Goal: Information Seeking & Learning: Compare options

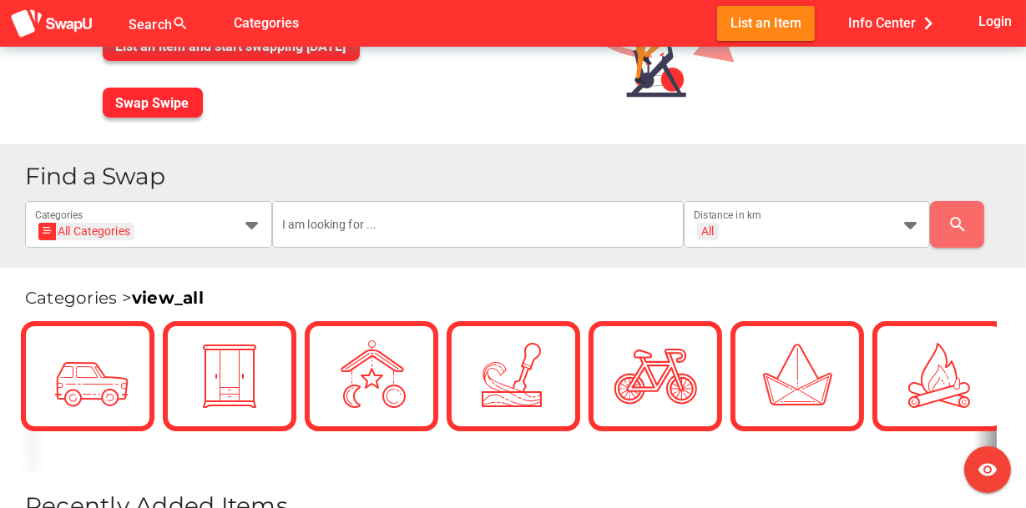
scroll to position [250, 0]
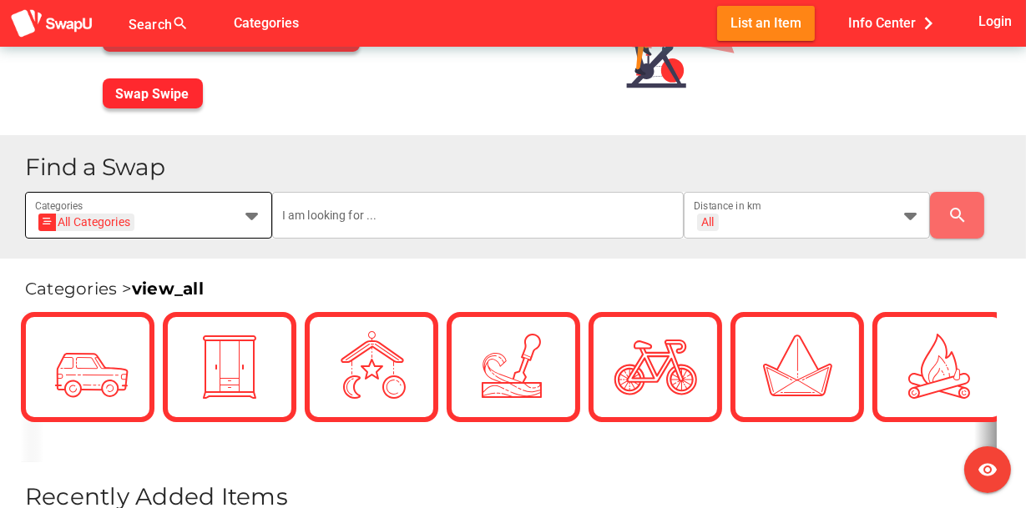
click at [250, 218] on icon at bounding box center [252, 215] width 20 height 20
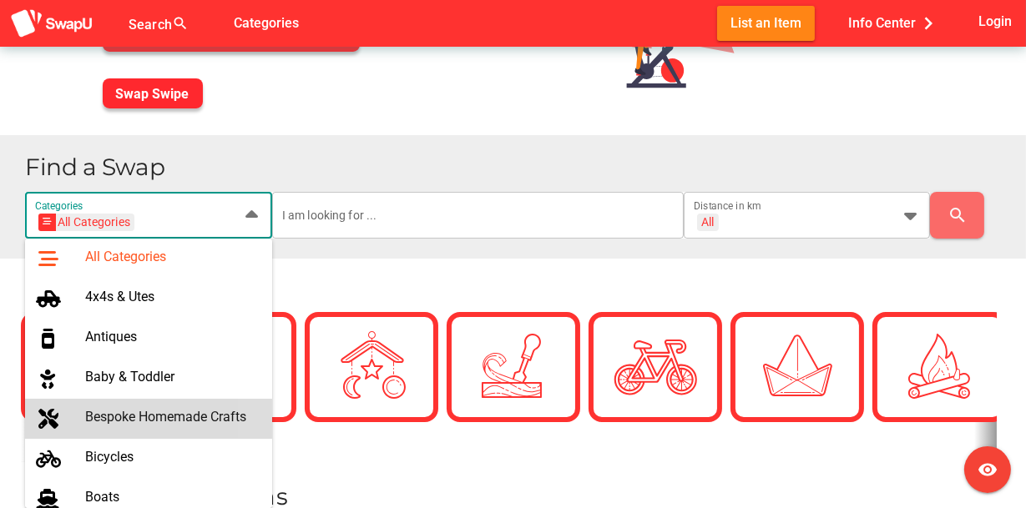
scroll to position [167, 0]
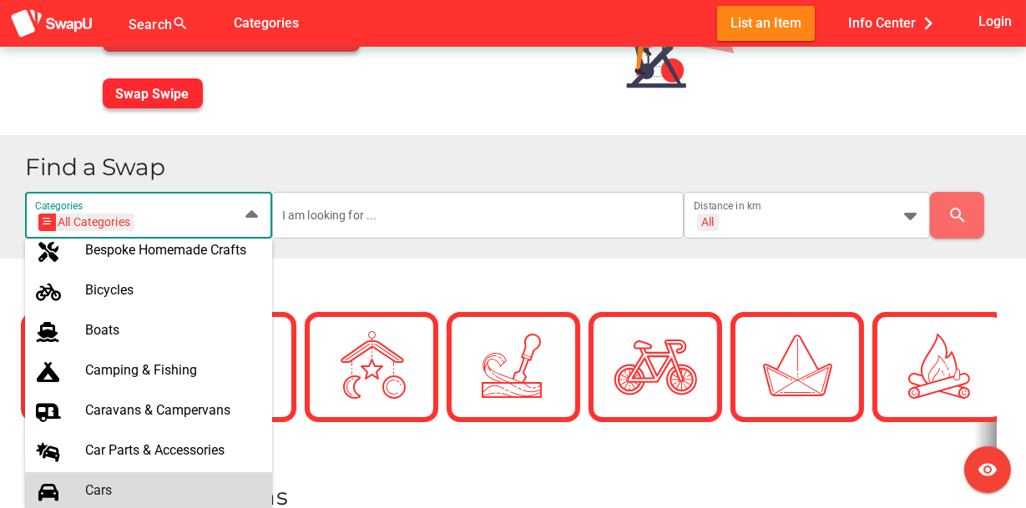
click at [152, 487] on div "Cars" at bounding box center [172, 490] width 174 height 16
type input "Cars"
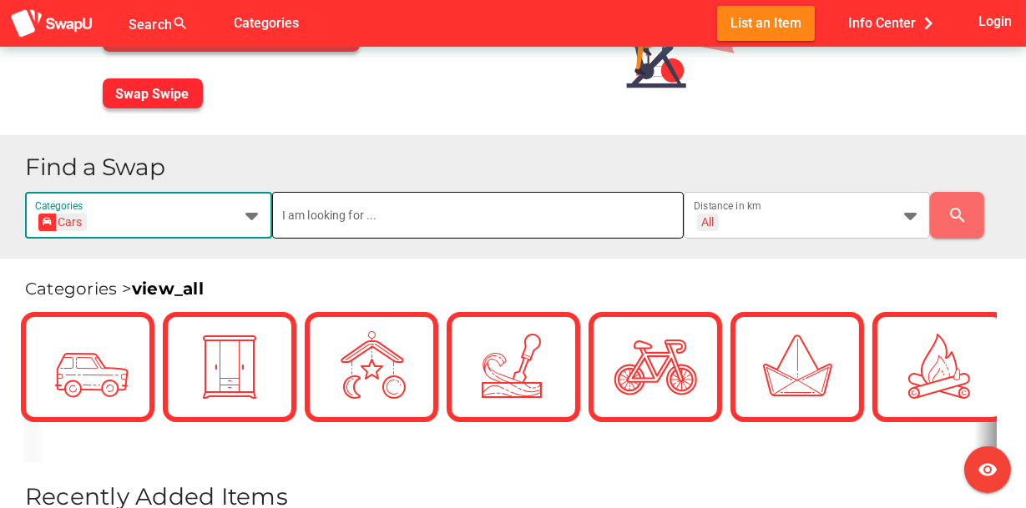
click at [357, 217] on input "text" at bounding box center [477, 215] width 391 height 47
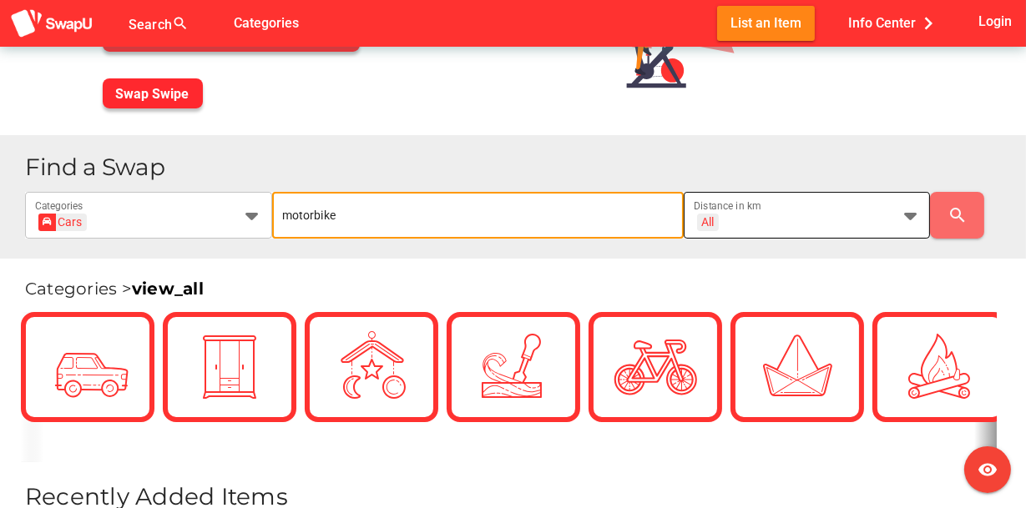
type input "motorbike"
click at [901, 220] on icon at bounding box center [910, 215] width 20 height 20
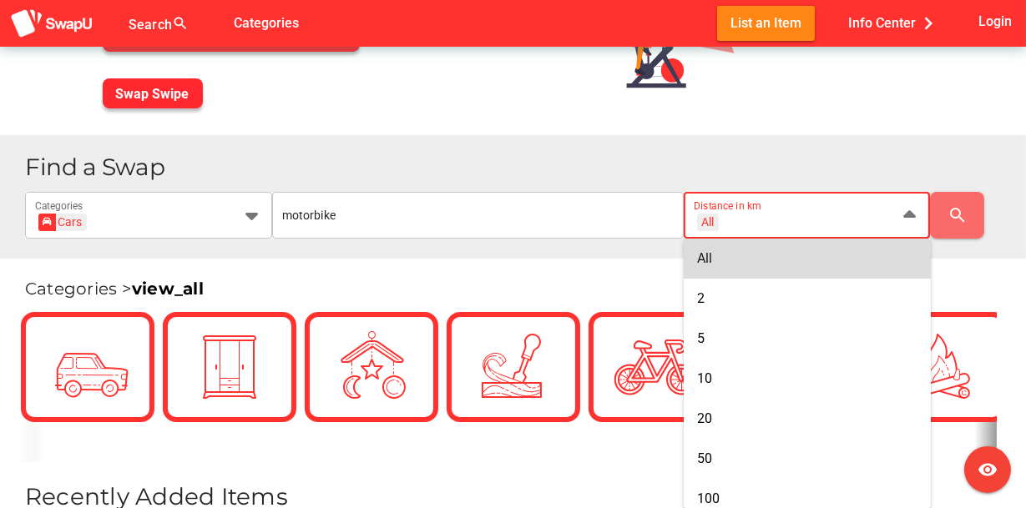
click at [830, 257] on div "All" at bounding box center [807, 258] width 220 height 16
type input "+ All km"
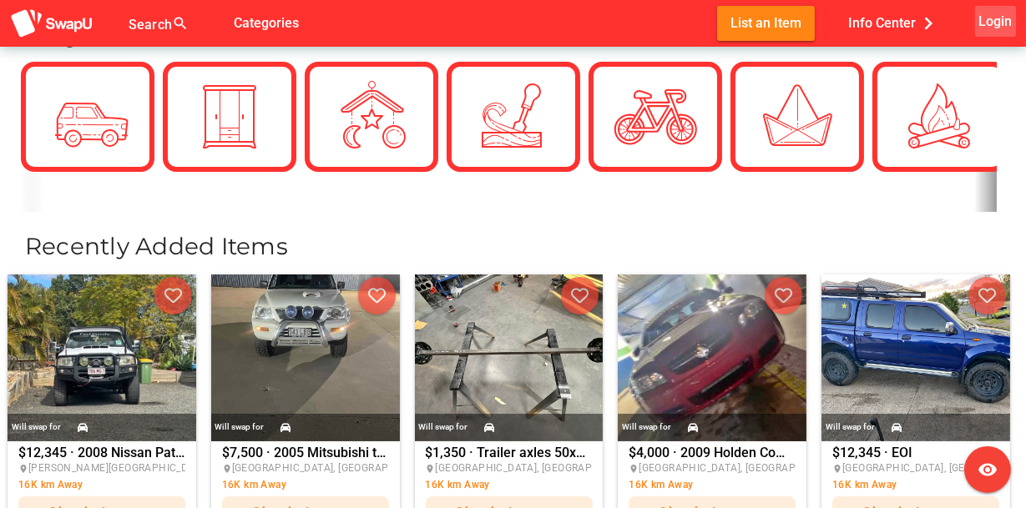
click at [995, 26] on span "Login" at bounding box center [994, 21] width 33 height 23
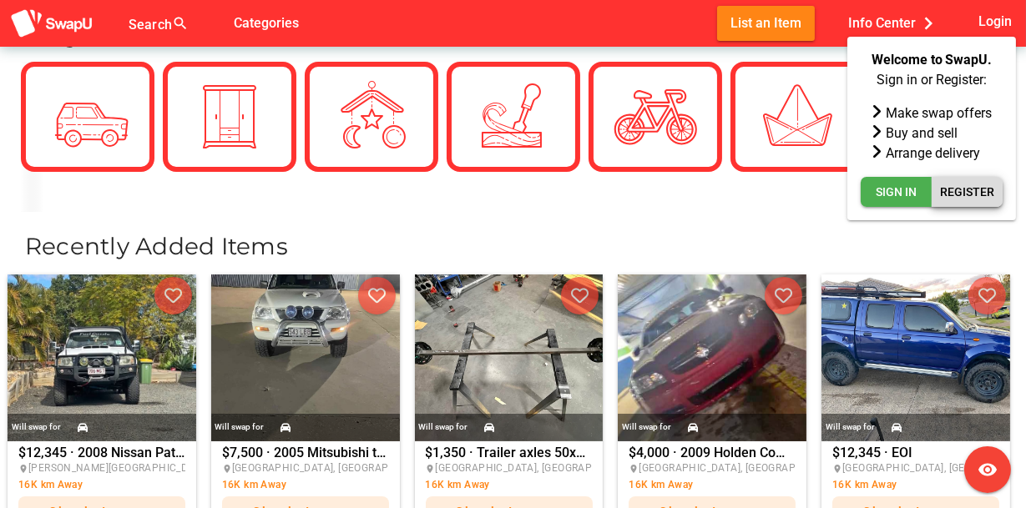
click at [958, 197] on span "Register" at bounding box center [967, 192] width 54 height 20
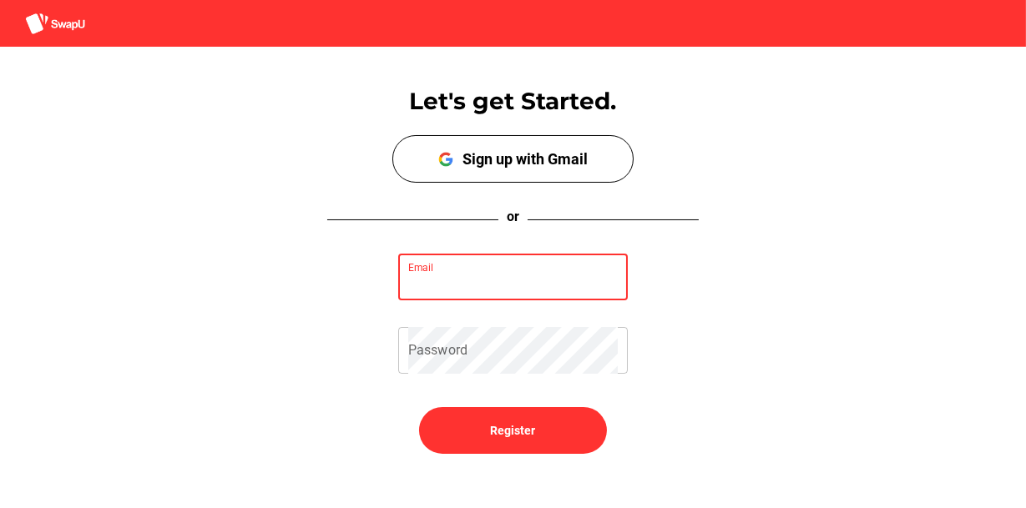
click at [486, 284] on input "Email" at bounding box center [512, 277] width 209 height 47
click at [460, 273] on input "Email" at bounding box center [512, 277] width 209 height 47
type input "hofsink@gmail.com"
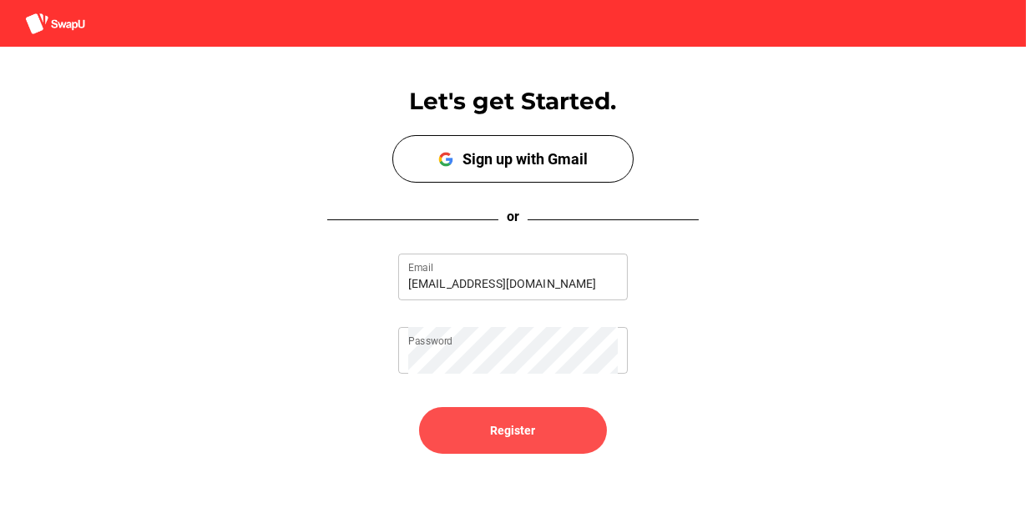
click at [502, 428] on span "Register" at bounding box center [513, 431] width 45 height 20
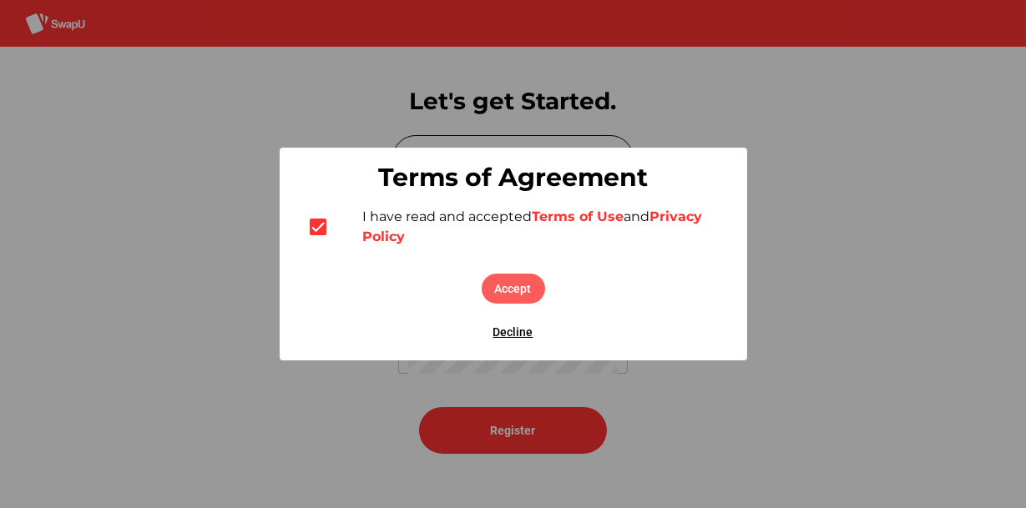
click at [512, 286] on span "Accept" at bounding box center [513, 289] width 37 height 20
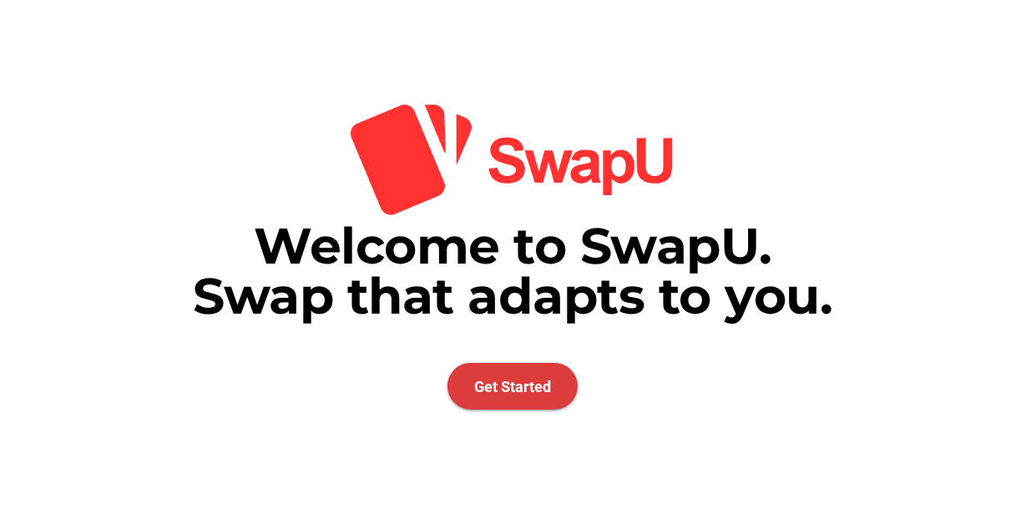
click at [509, 393] on span "Get Started" at bounding box center [512, 387] width 77 height 18
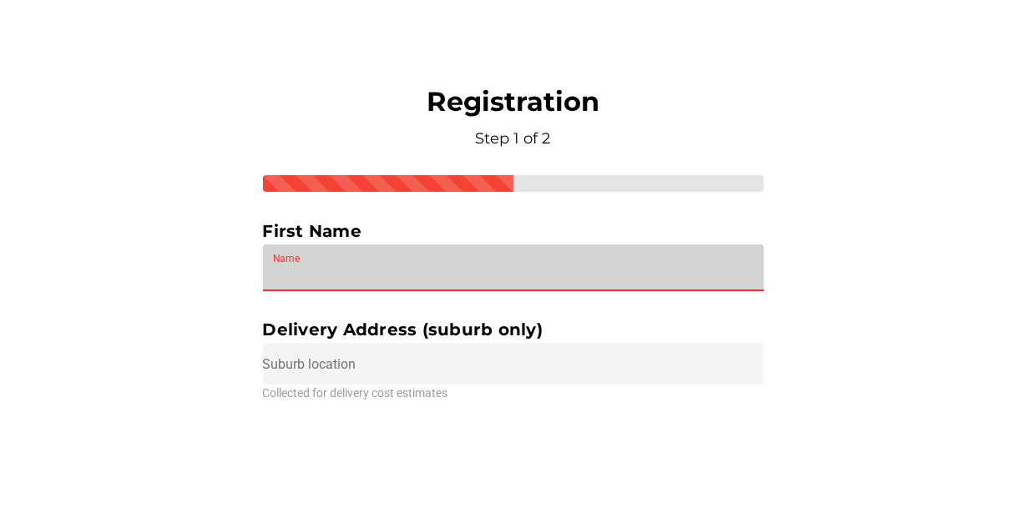
click at [348, 273] on input "Name" at bounding box center [513, 268] width 481 height 47
type input "Erik"
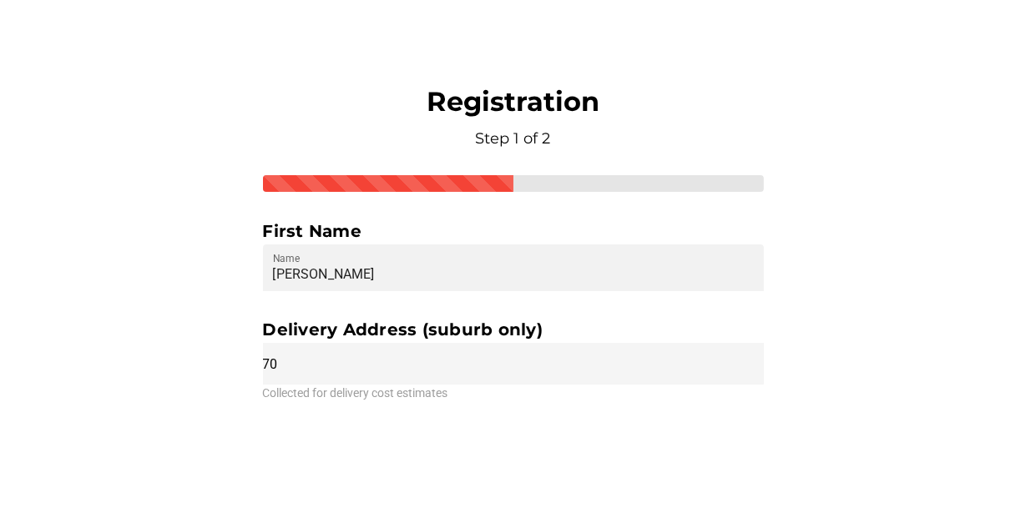
type input "7"
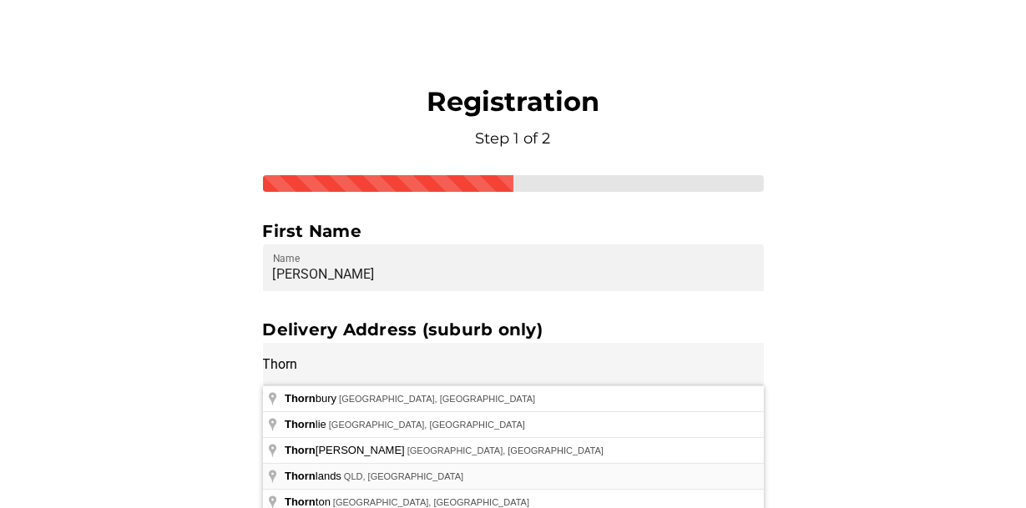
type input "Thornlands QLD, Australia"
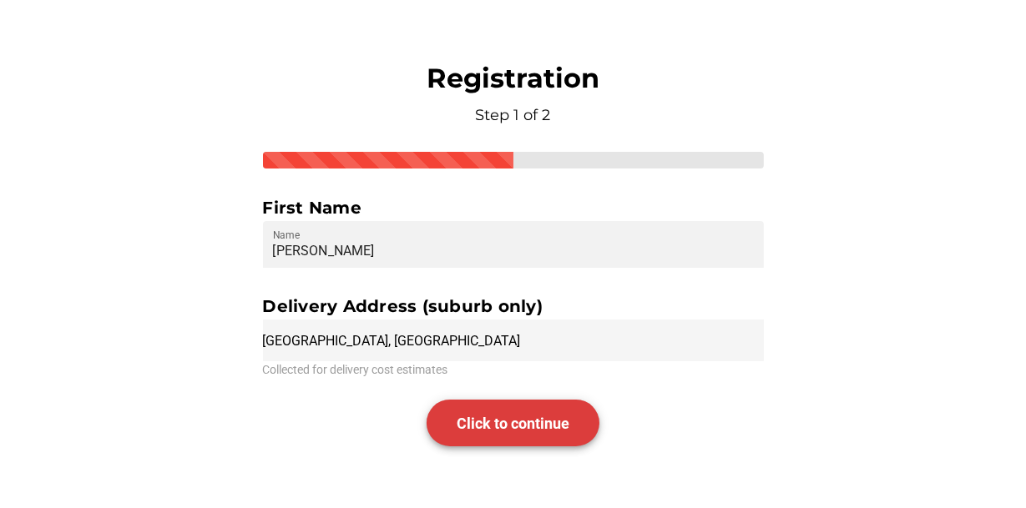
click at [517, 414] on span "Click to continue" at bounding box center [513, 423] width 113 height 47
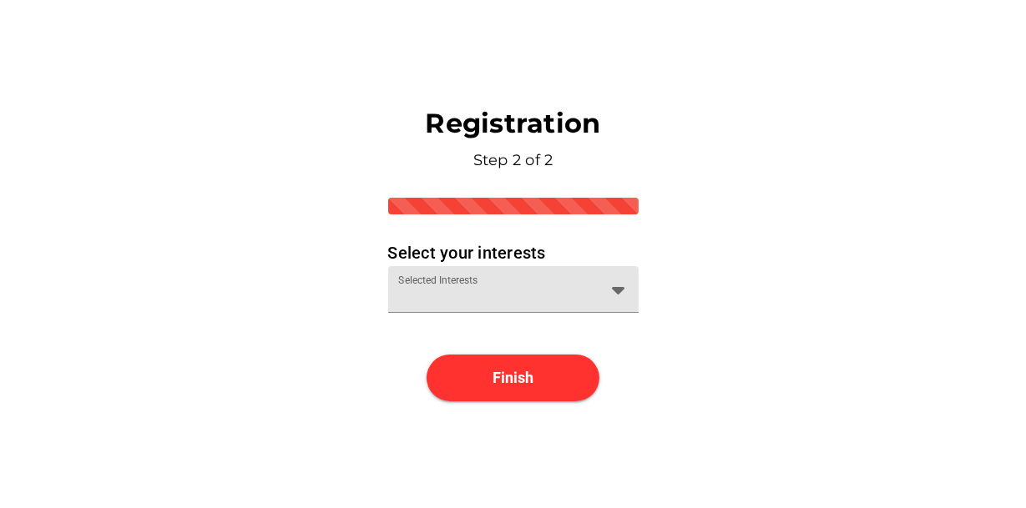
click at [612, 287] on icon at bounding box center [618, 290] width 20 height 20
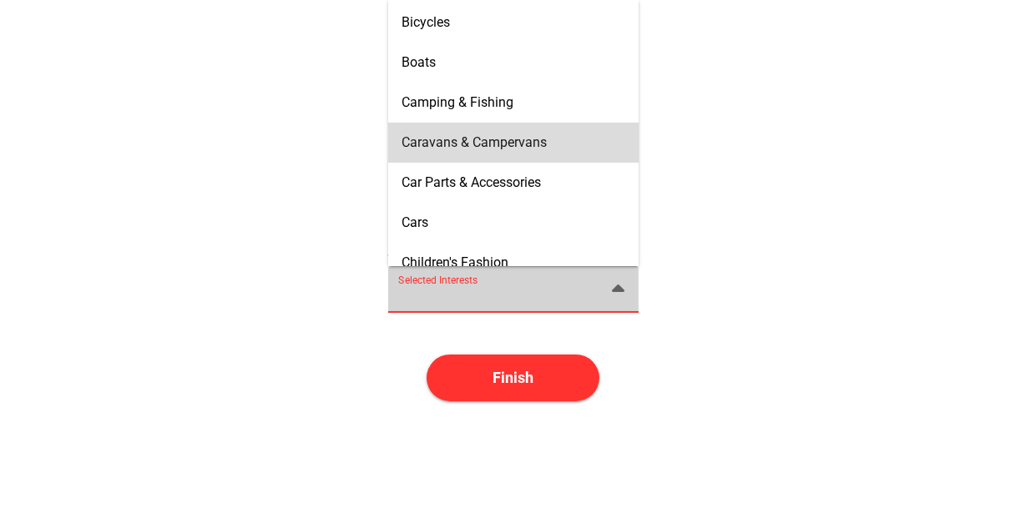
scroll to position [250, 0]
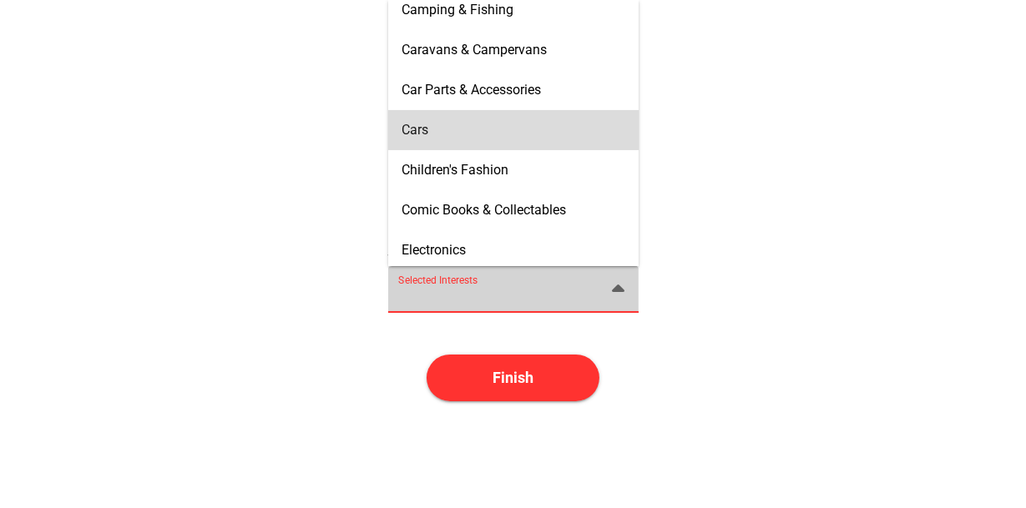
click at [594, 130] on div "Cars" at bounding box center [513, 130] width 224 height 16
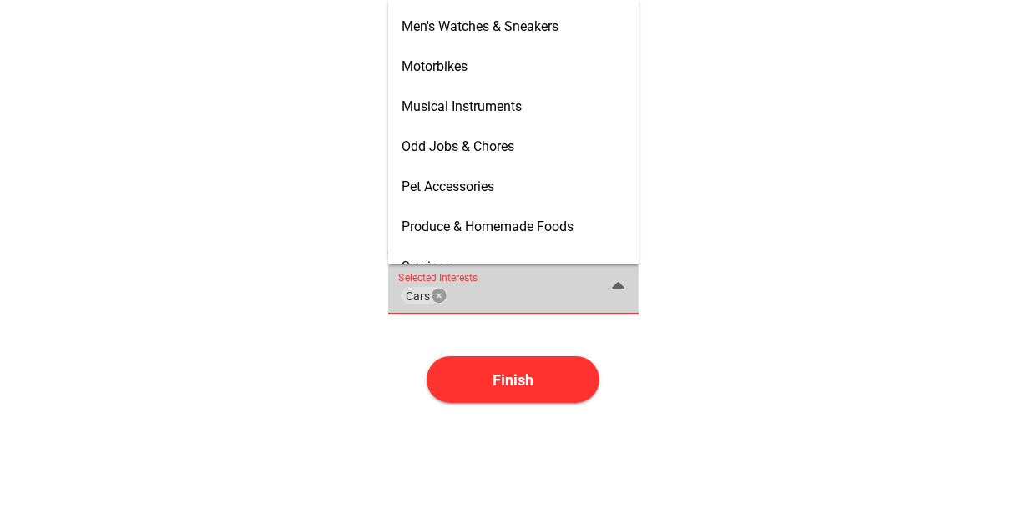
scroll to position [835, 0]
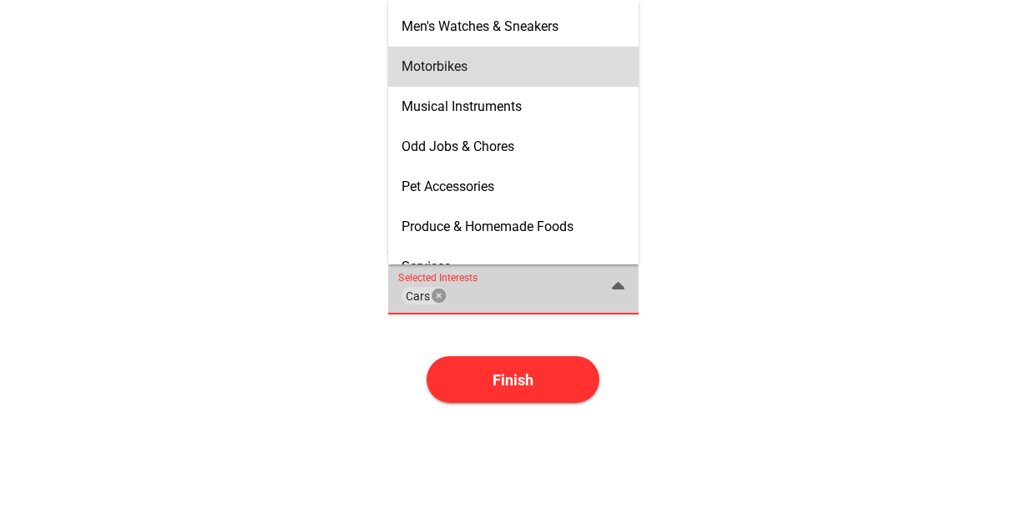
click at [564, 68] on div "Motorbikes" at bounding box center [513, 66] width 224 height 16
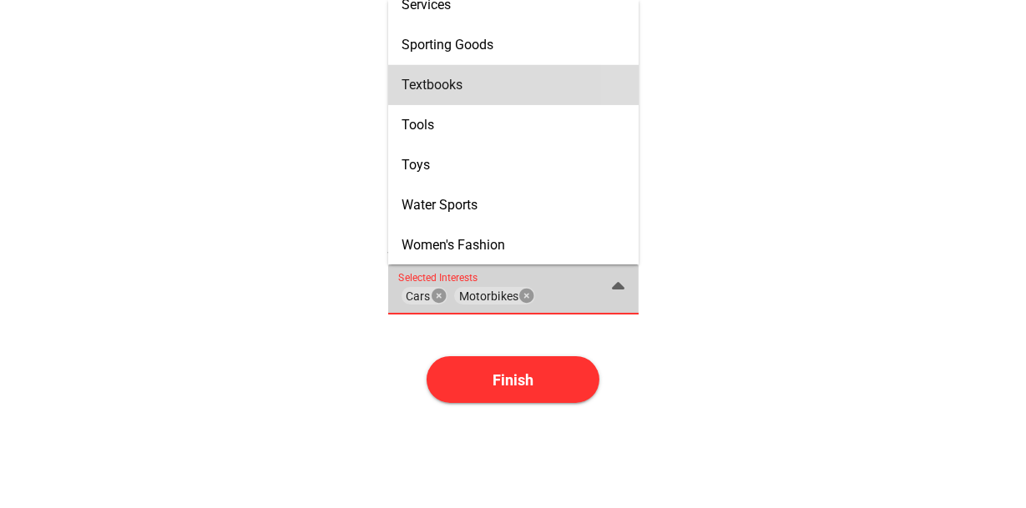
scroll to position [1098, 0]
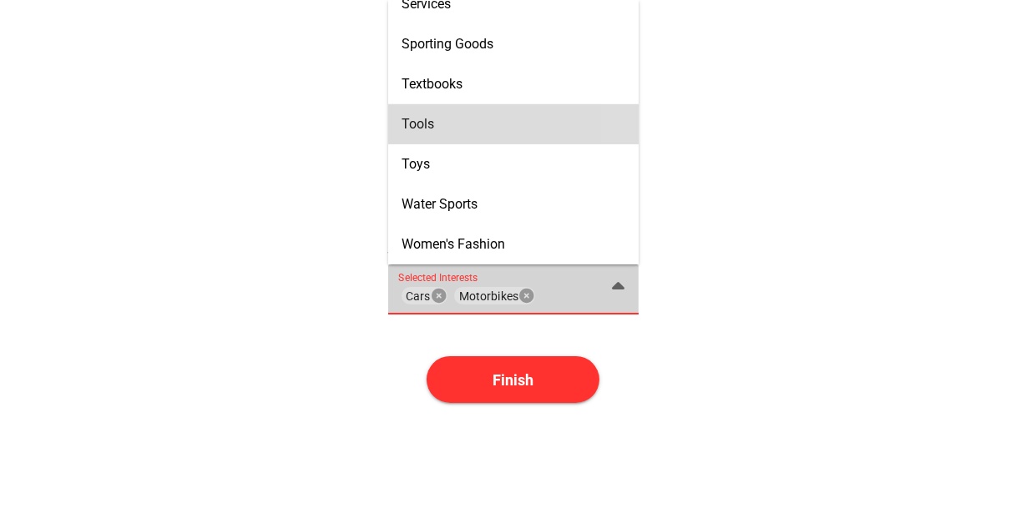
click at [553, 119] on div "Tools" at bounding box center [513, 124] width 224 height 16
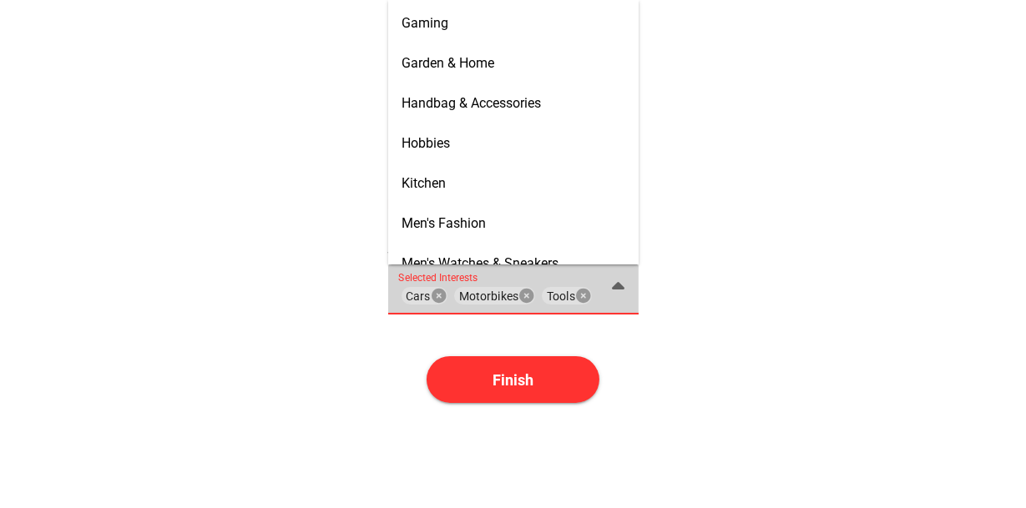
scroll to position [597, 0]
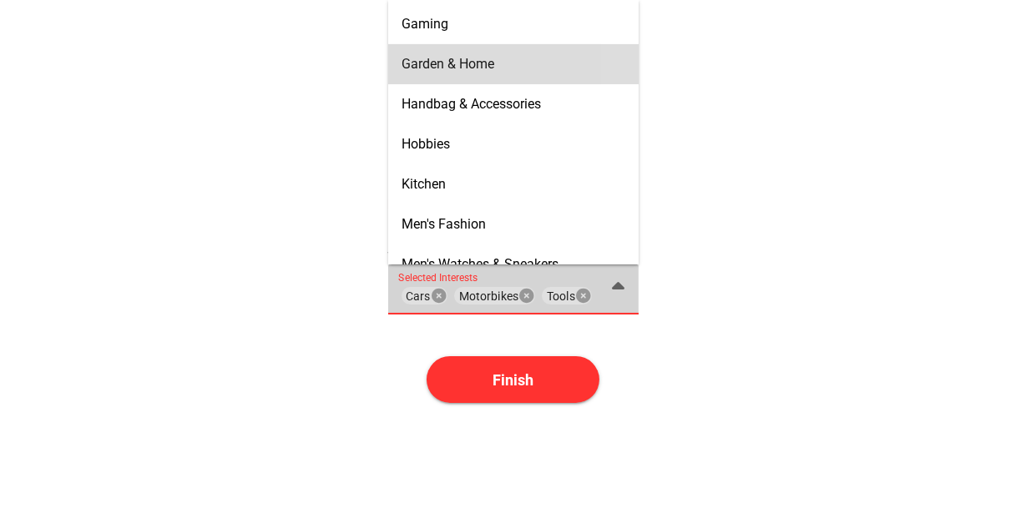
click at [543, 51] on div "Garden & Home" at bounding box center [513, 64] width 224 height 27
type input "Cars, Motorbikes, Tools, Garden & Home"
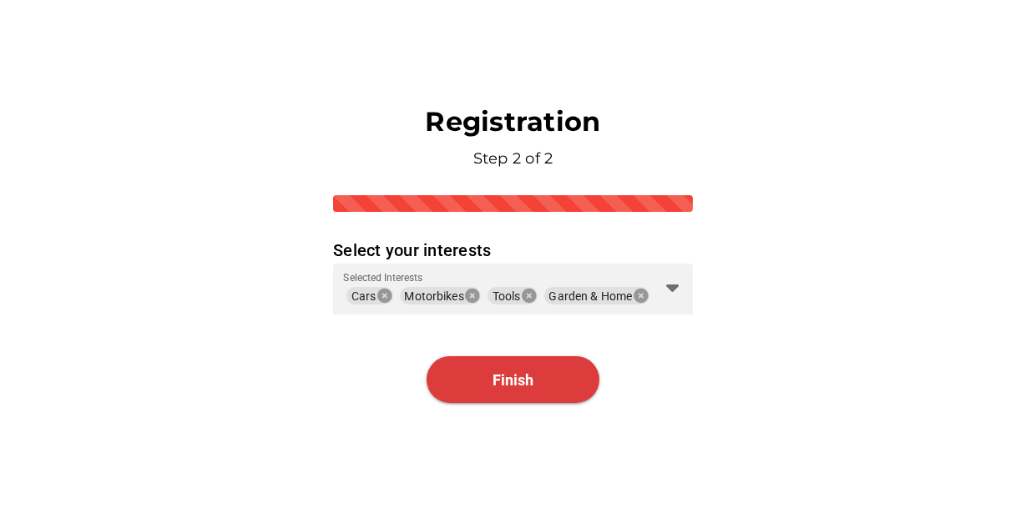
click at [508, 381] on span "Finish" at bounding box center [512, 380] width 41 height 18
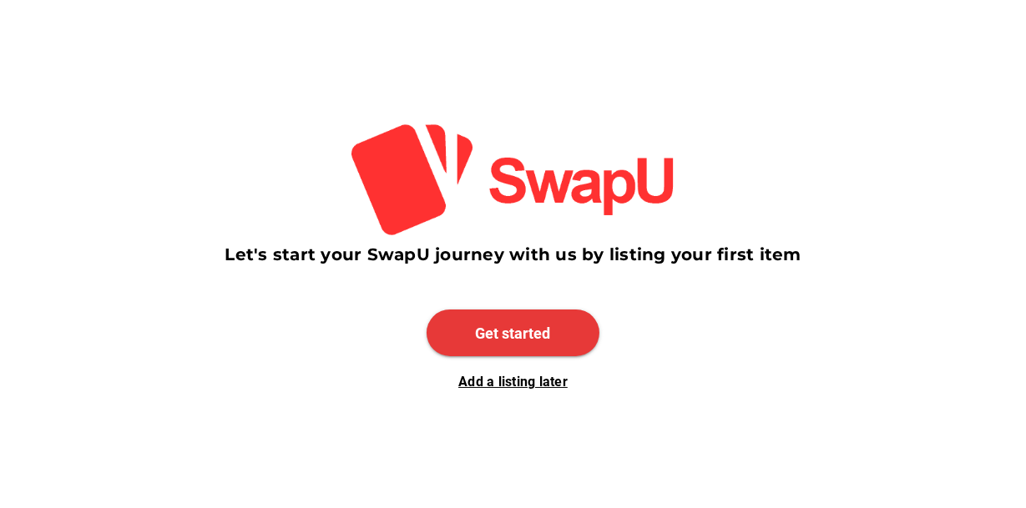
click at [509, 330] on span "Get started" at bounding box center [513, 334] width 75 height 18
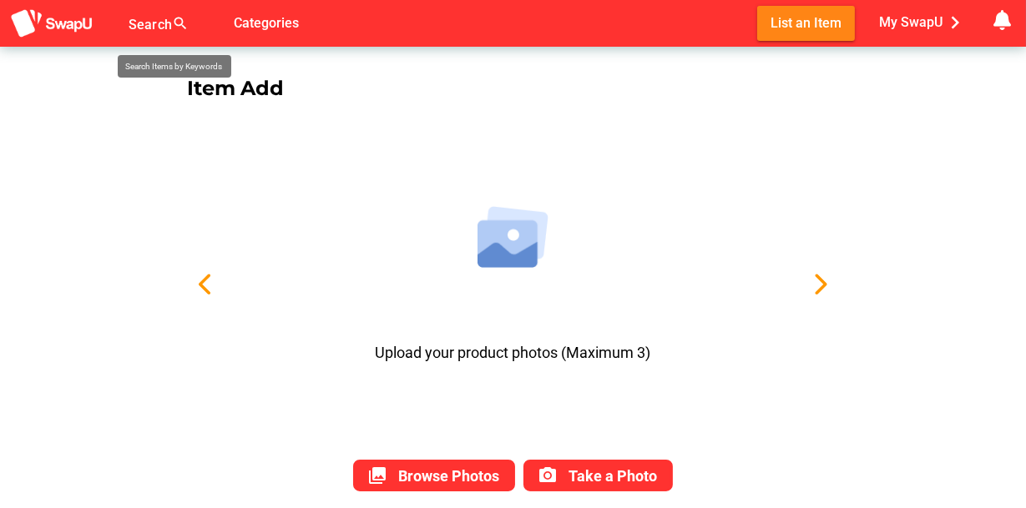
click at [167, 24] on div at bounding box center [164, 33] width 70 height 27
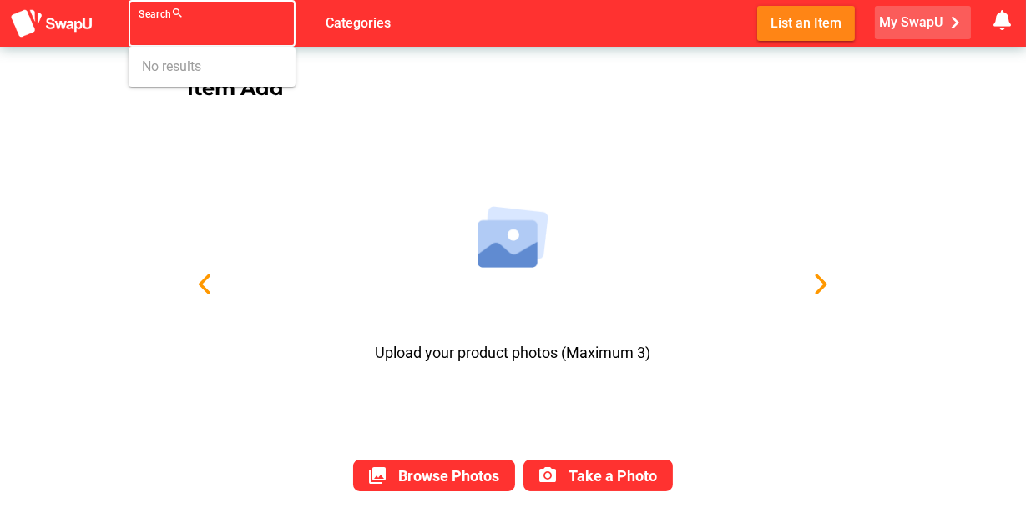
click at [929, 26] on span "My SwapU chevron_right" at bounding box center [923, 22] width 88 height 25
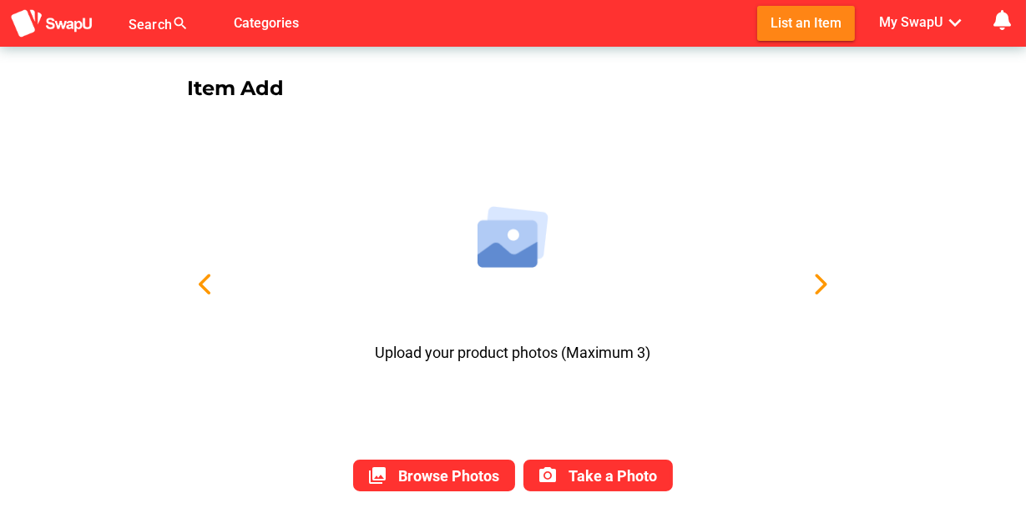
click at [614, 138] on span "Upload your product photos (Maximum 3)" at bounding box center [513, 284] width 275 height 307
click at [58, 21] on img at bounding box center [51, 23] width 83 height 31
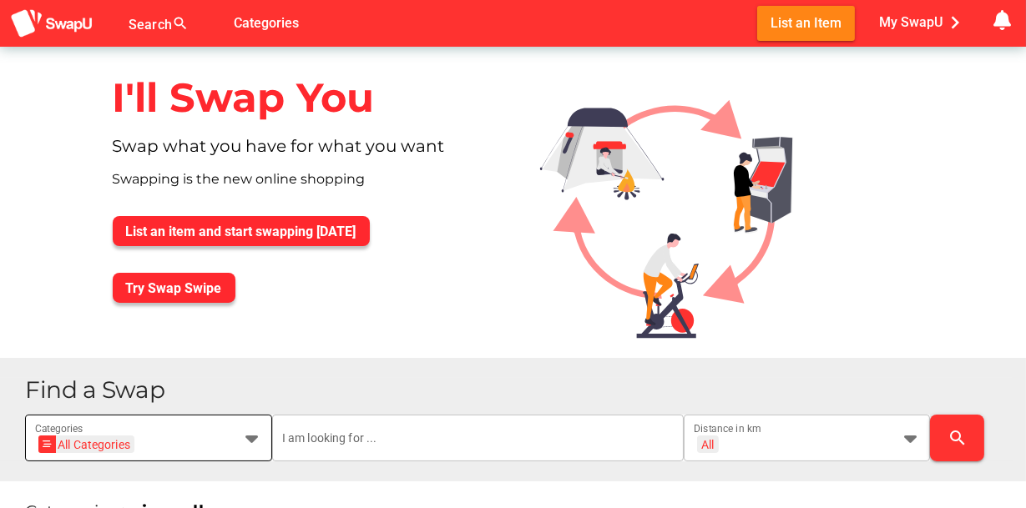
click at [250, 437] on icon at bounding box center [252, 438] width 20 height 20
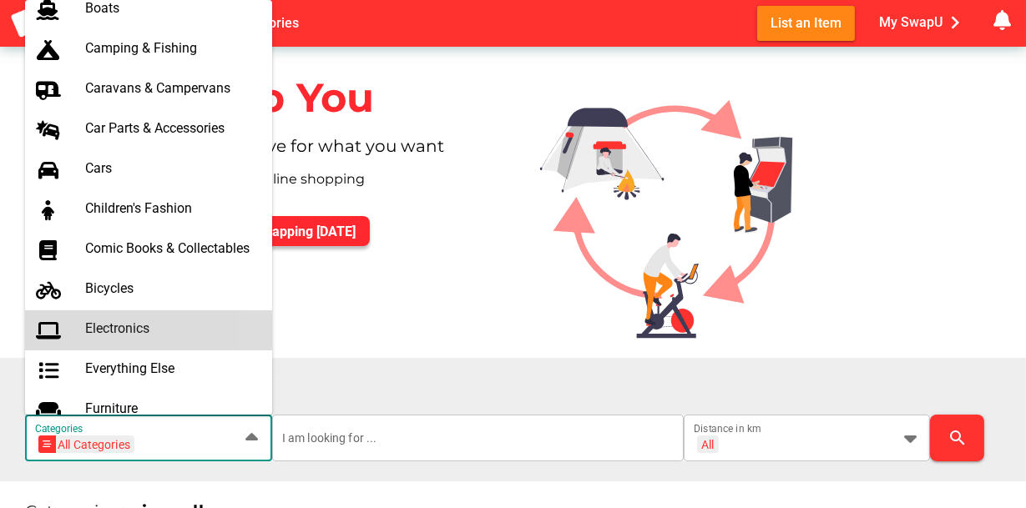
scroll to position [334, 0]
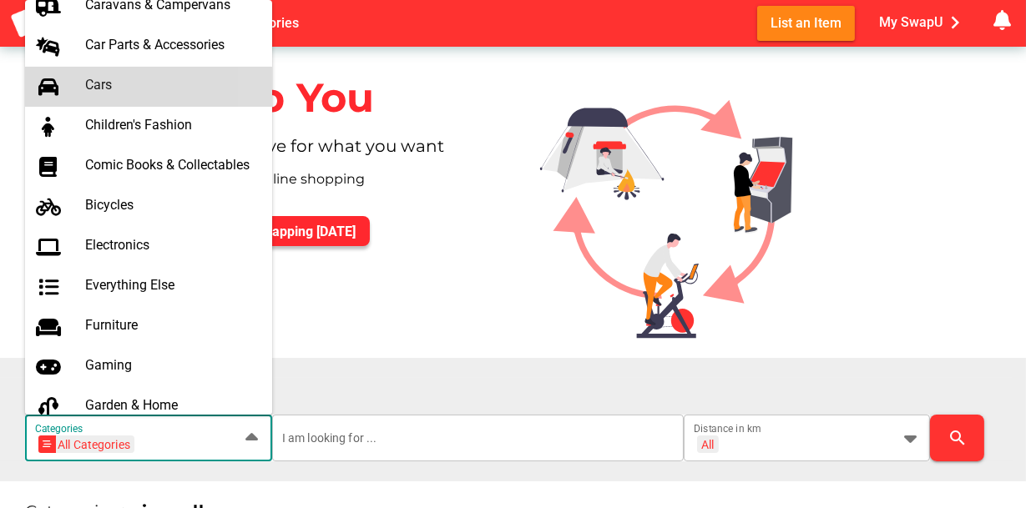
click at [154, 92] on div "Cars" at bounding box center [172, 85] width 174 height 16
type input "Cars"
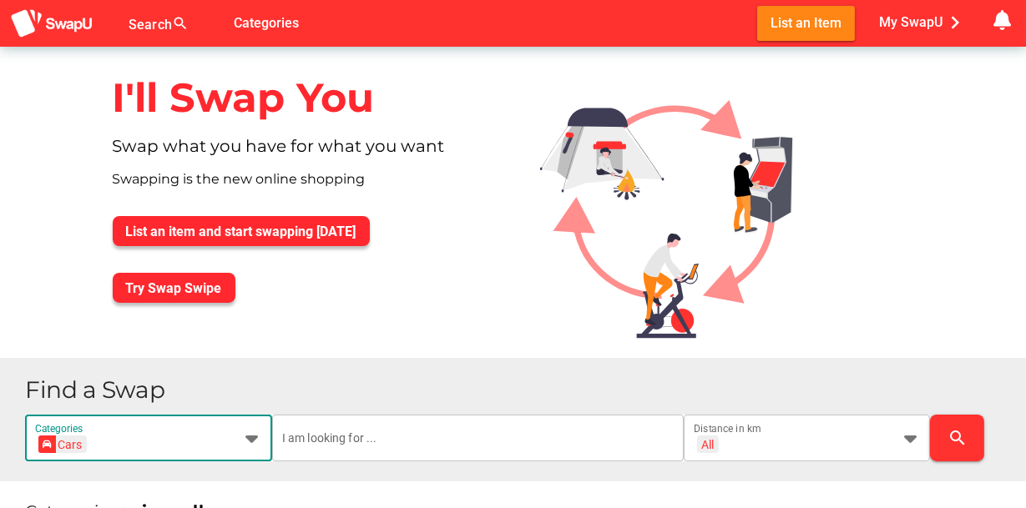
scroll to position [0, 23]
click at [405, 442] on input "text" at bounding box center [477, 438] width 391 height 47
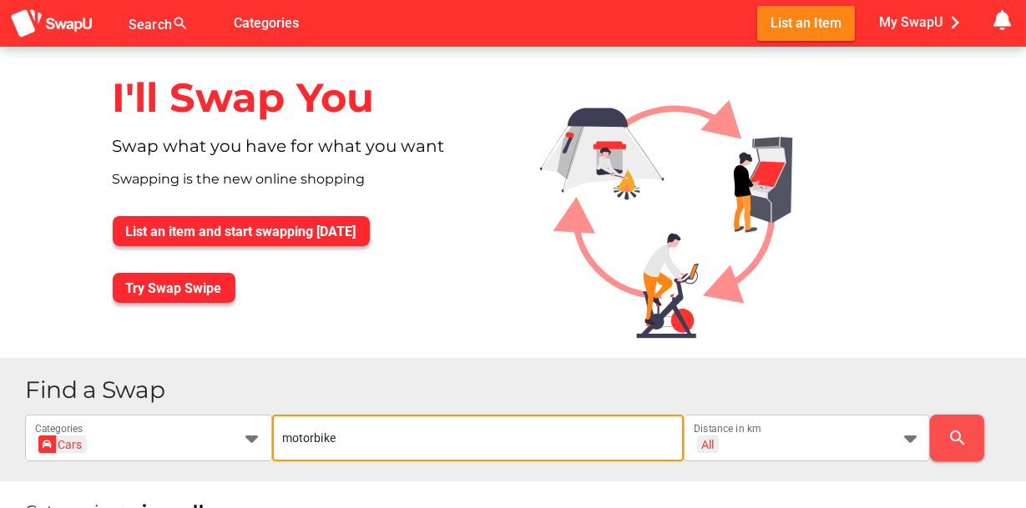
type input "motorbike"
click at [945, 427] on span "search" at bounding box center [957, 438] width 28 height 40
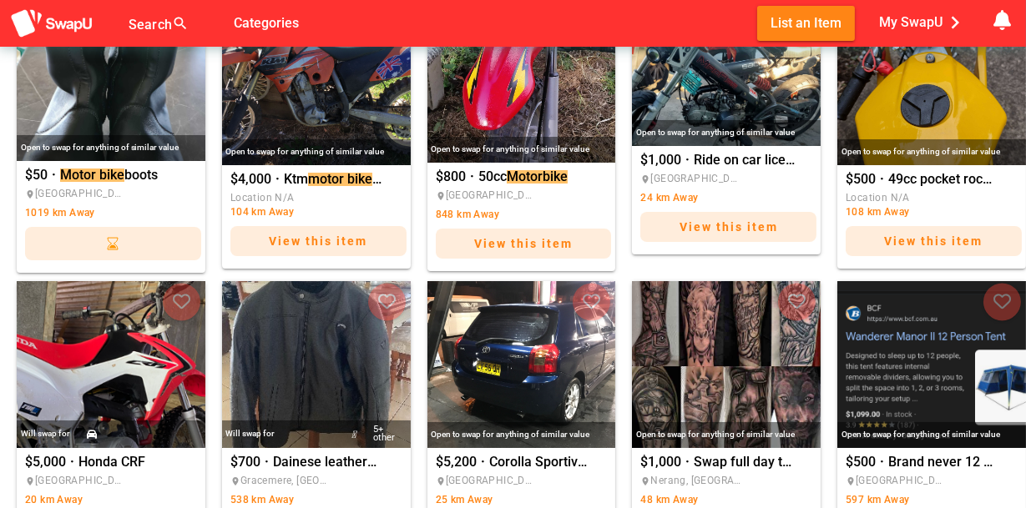
scroll to position [584, 0]
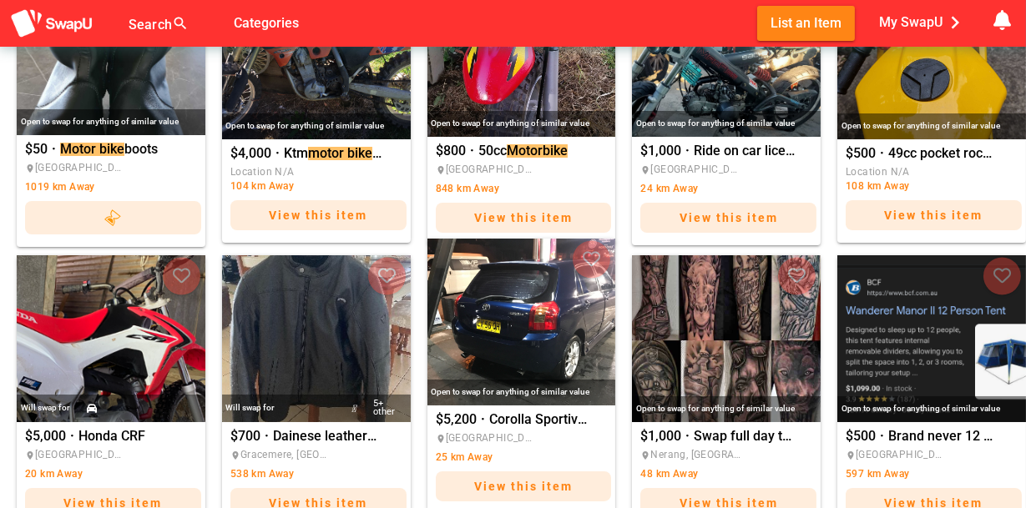
click at [522, 317] on img "Corolla Sportivo 6Sp manual" at bounding box center [521, 322] width 189 height 167
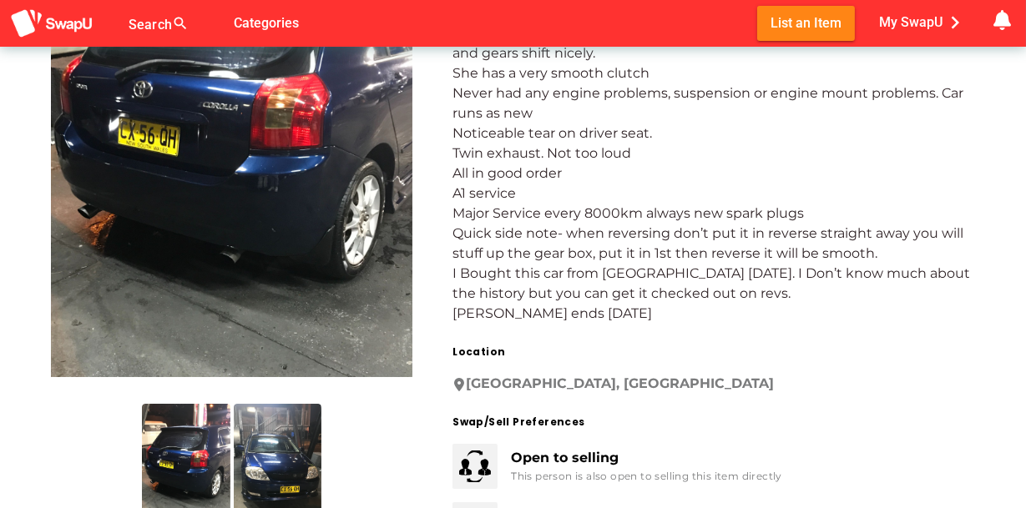
scroll to position [250, 0]
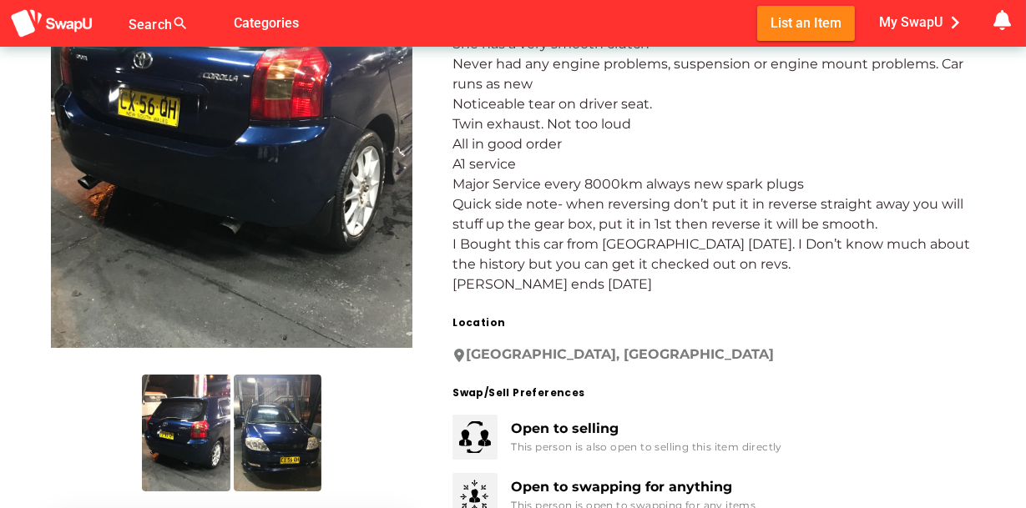
click at [275, 430] on img at bounding box center [278, 433] width 88 height 117
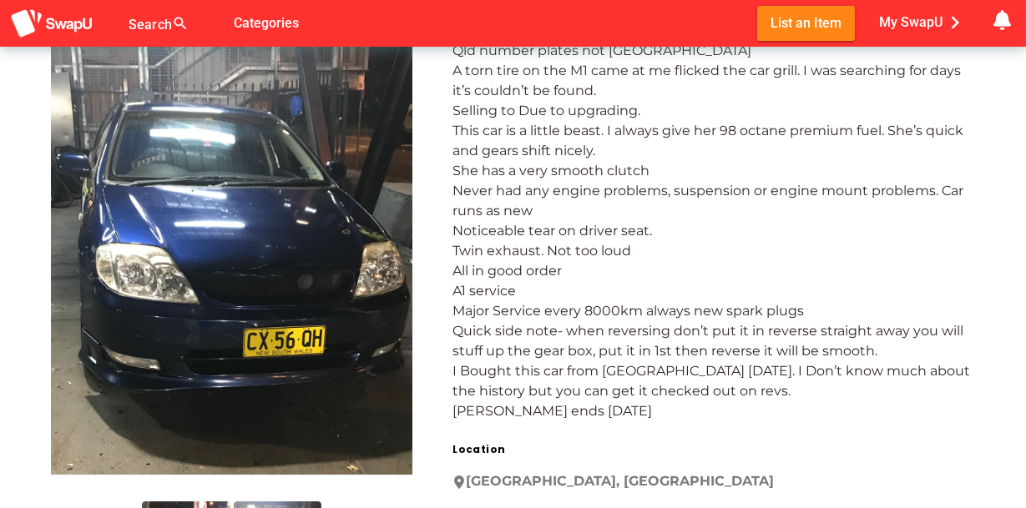
scroll to position [0, 0]
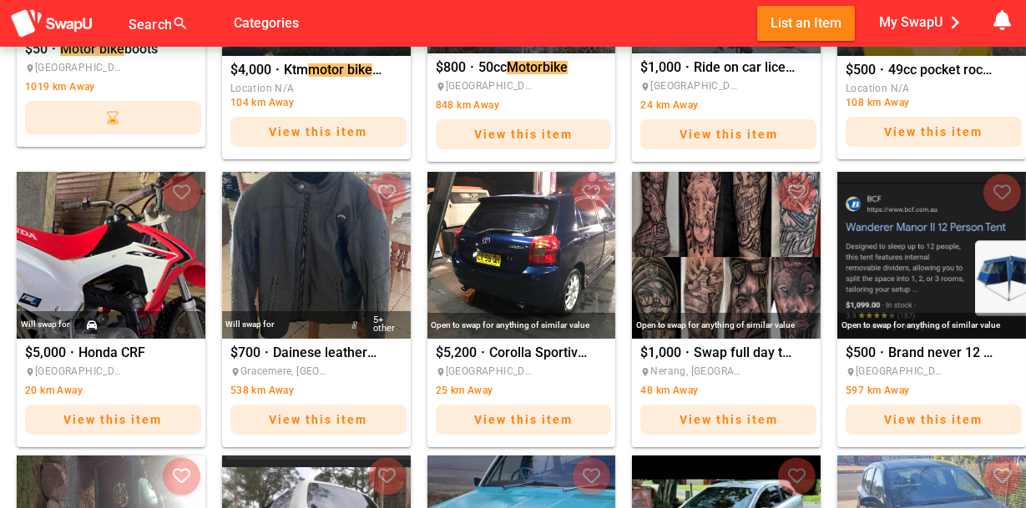
scroll to position [250, 0]
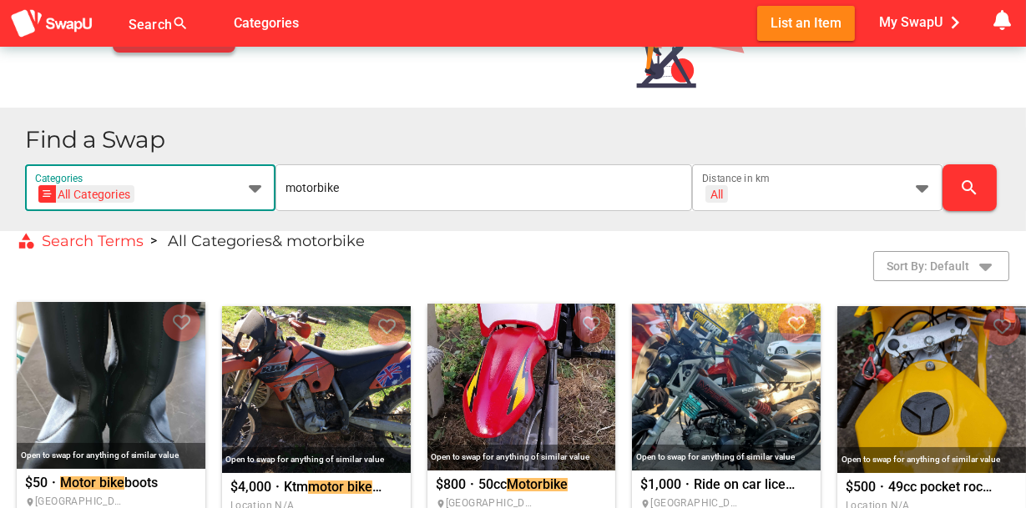
click at [255, 191] on icon at bounding box center [255, 188] width 20 height 20
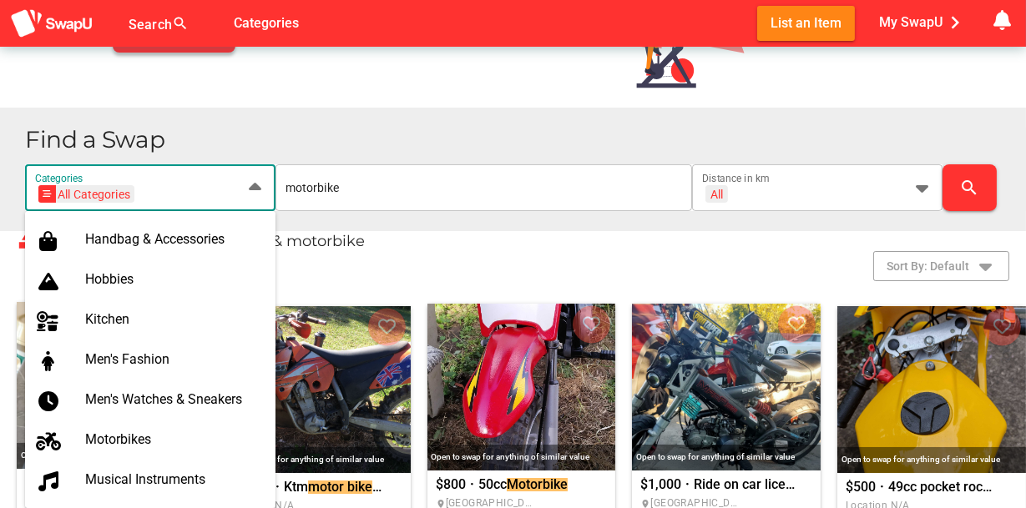
scroll to position [751, 0]
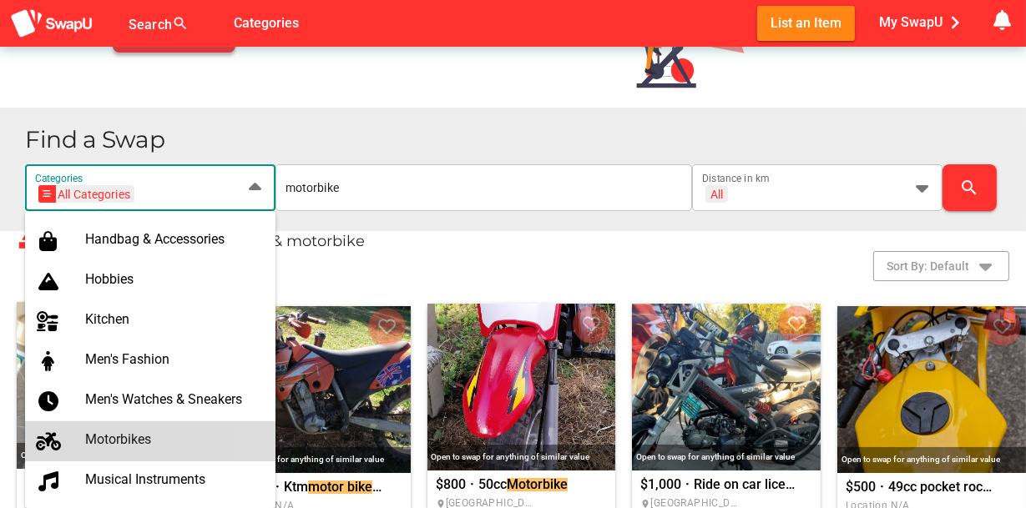
click at [134, 437] on div "Motorbikes" at bounding box center [173, 440] width 177 height 16
type input "Motorbikes"
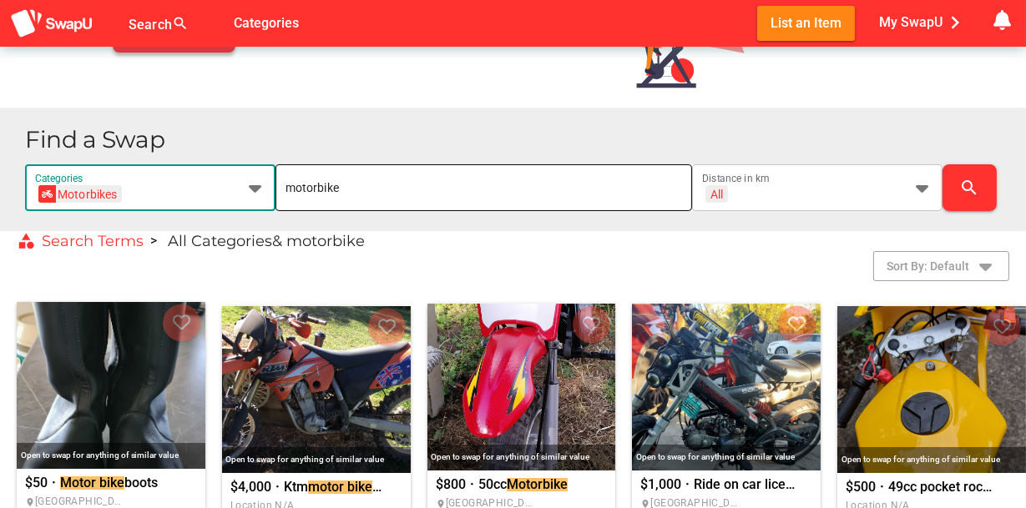
scroll to position [0, 0]
click at [448, 184] on input "motorbike" at bounding box center [483, 187] width 397 height 47
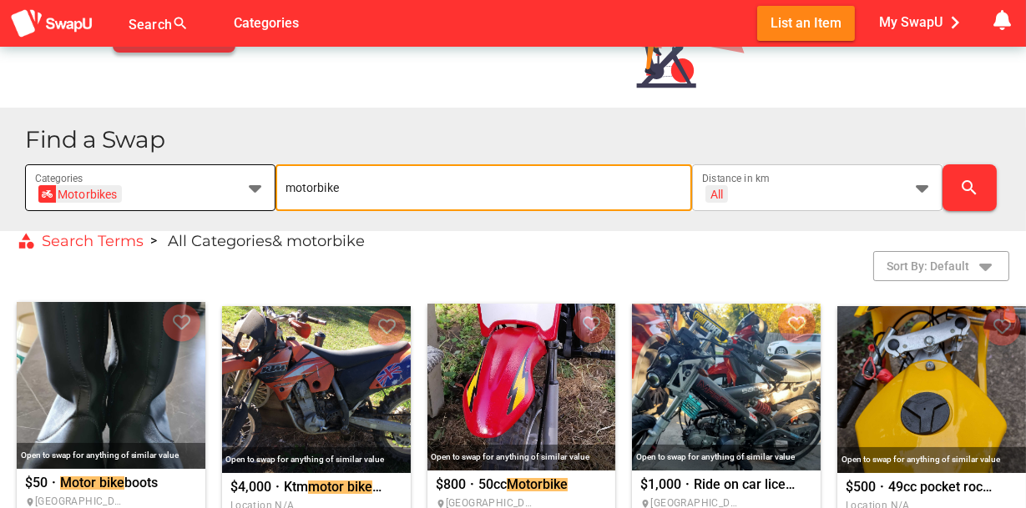
drag, startPoint x: 448, startPoint y: 184, endPoint x: 197, endPoint y: 192, distance: 251.4
click at [197, 192] on div "Motorbikes Motorbikes Categories motorbike All + All Distance in km search" at bounding box center [525, 187] width 1001 height 47
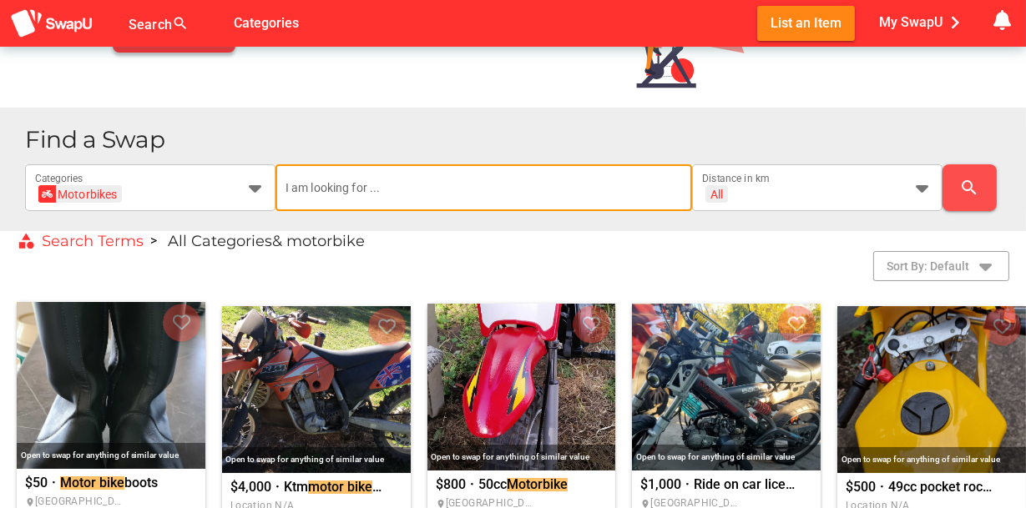
click at [953, 176] on button "search" at bounding box center [969, 187] width 54 height 47
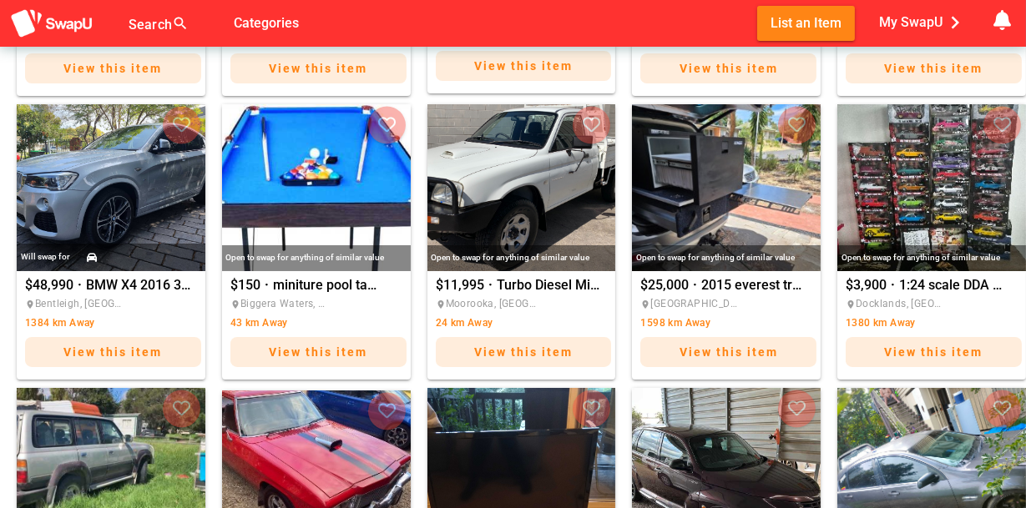
scroll to position [1169, 0]
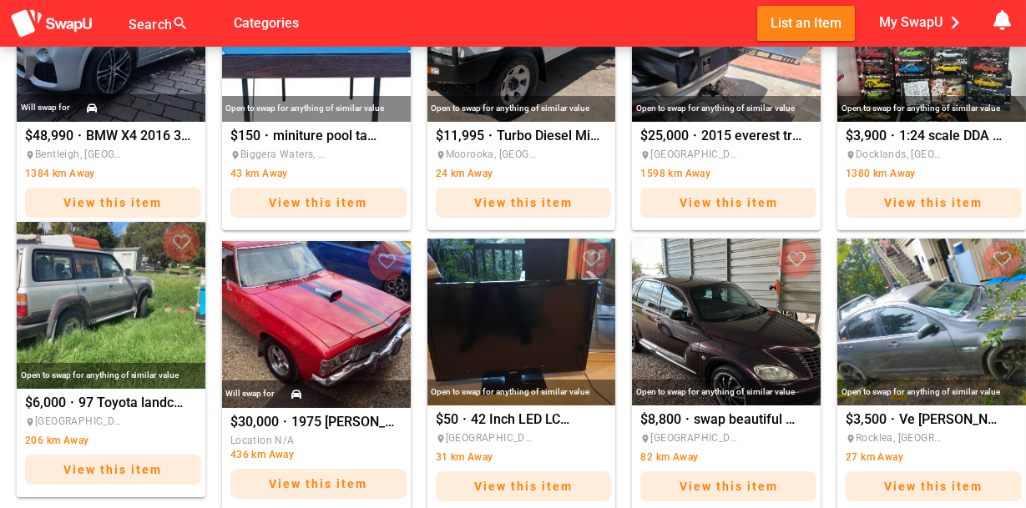
click at [109, 280] on img "97 Toyota landcruiser" at bounding box center [111, 305] width 189 height 167
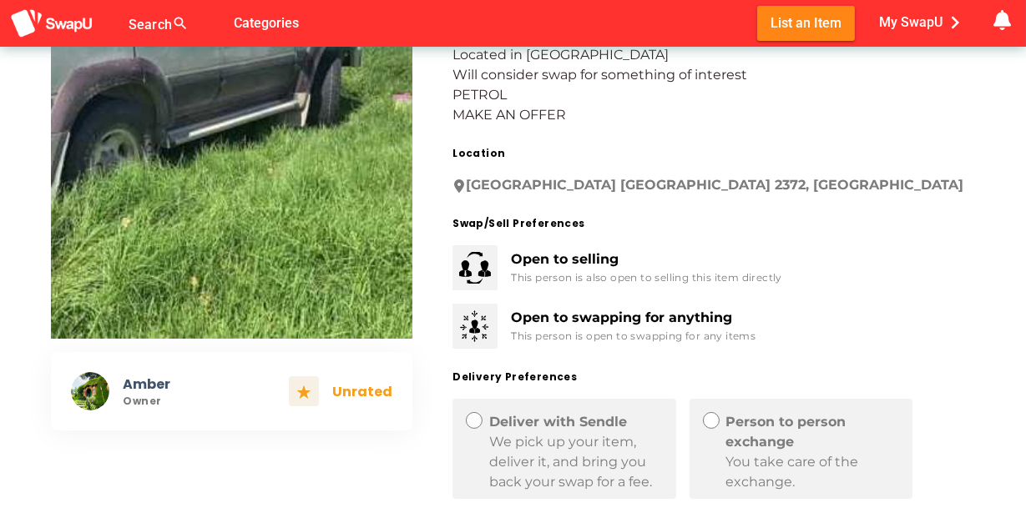
scroll to position [334, 0]
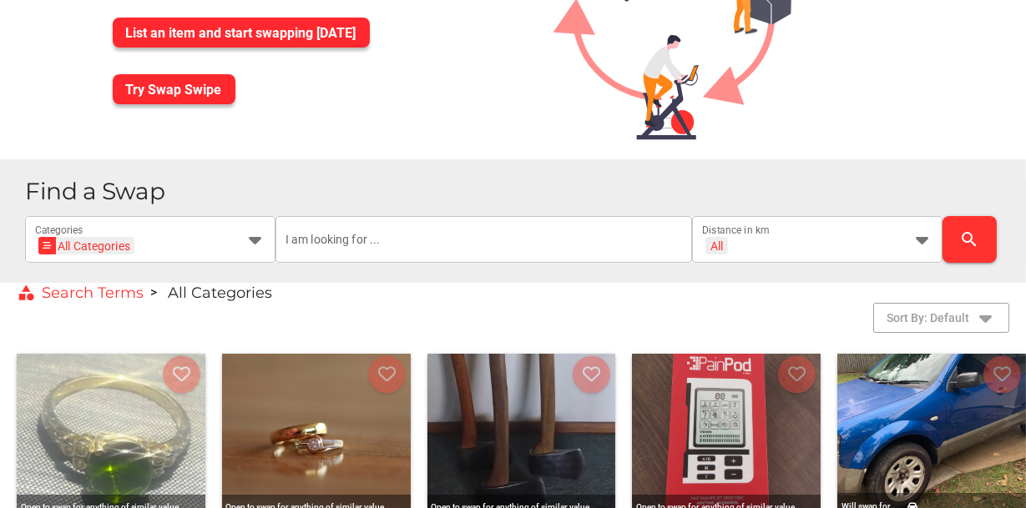
scroll to position [167, 0]
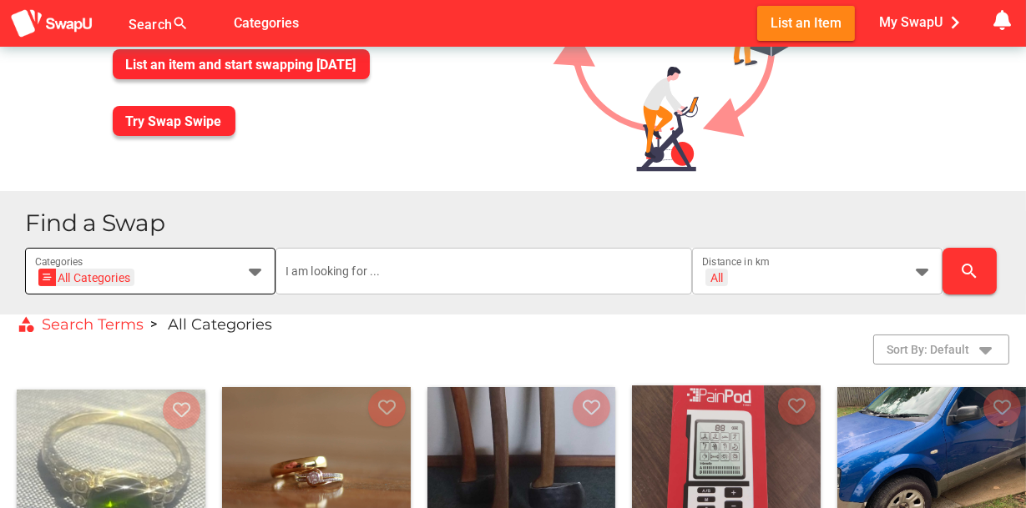
click at [247, 272] on icon at bounding box center [255, 271] width 20 height 20
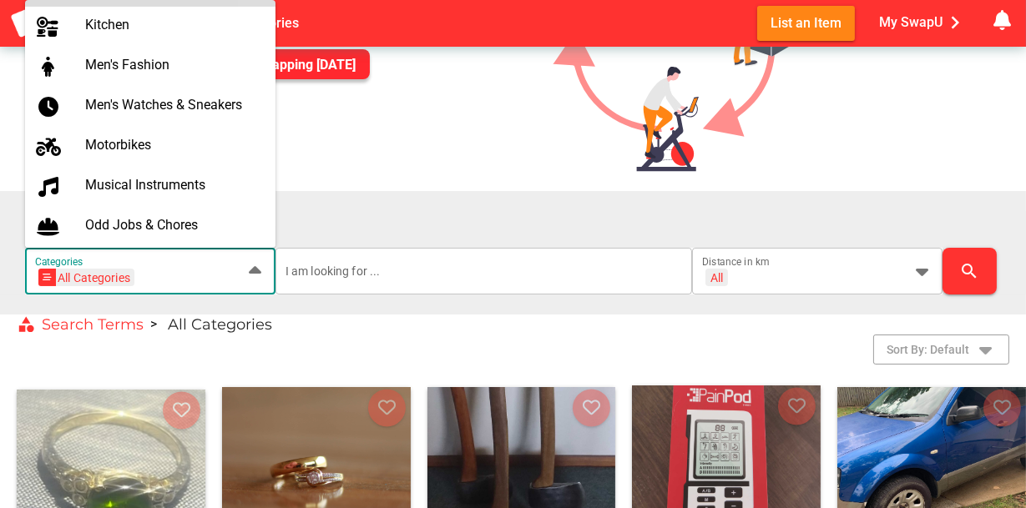
scroll to position [835, 0]
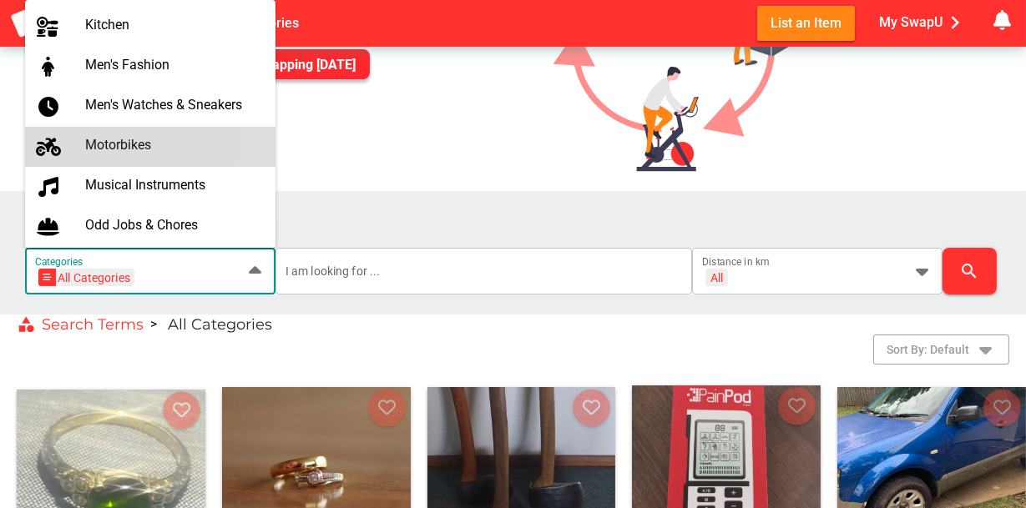
click at [180, 142] on div "Motorbikes" at bounding box center [173, 145] width 177 height 16
type input "Motorbikes"
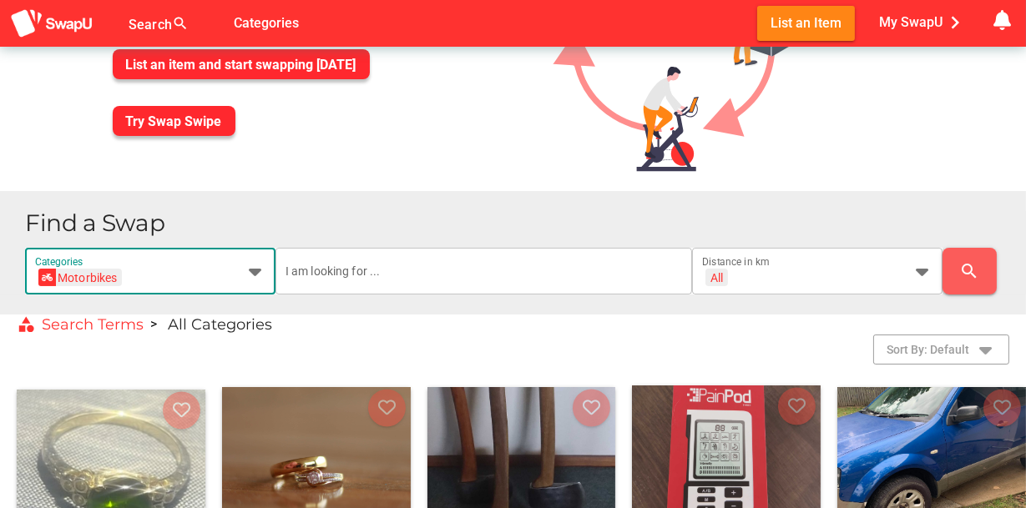
scroll to position [0, 0]
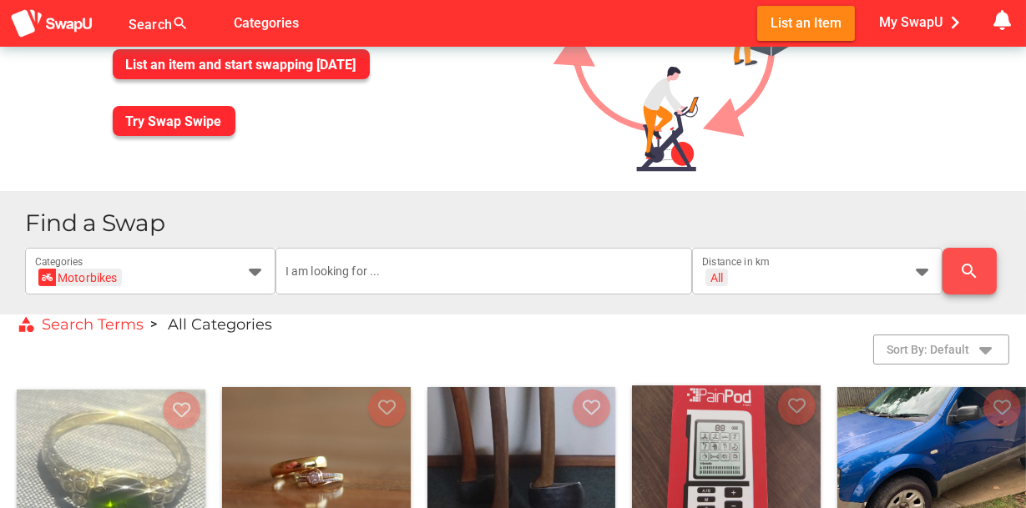
click at [953, 271] on button "search" at bounding box center [969, 271] width 54 height 47
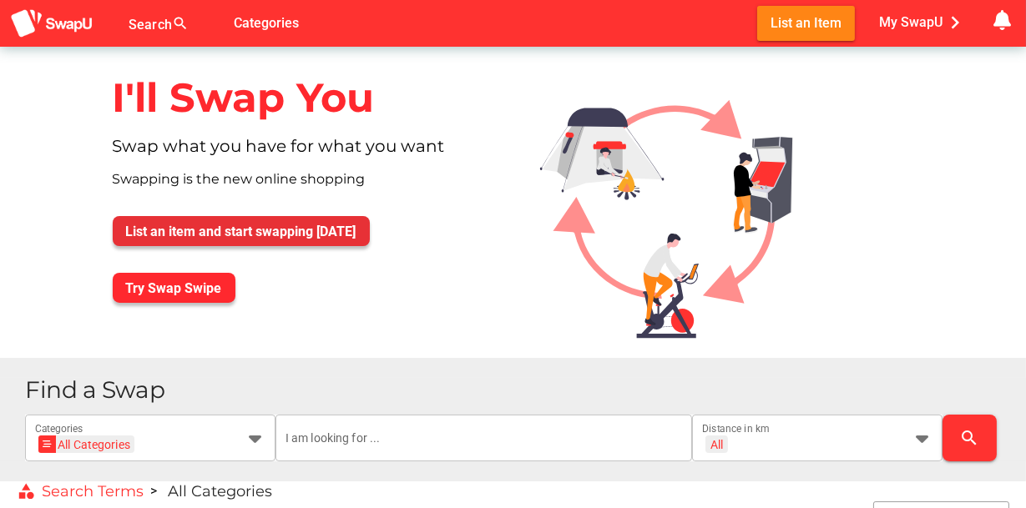
scroll to position [250, 0]
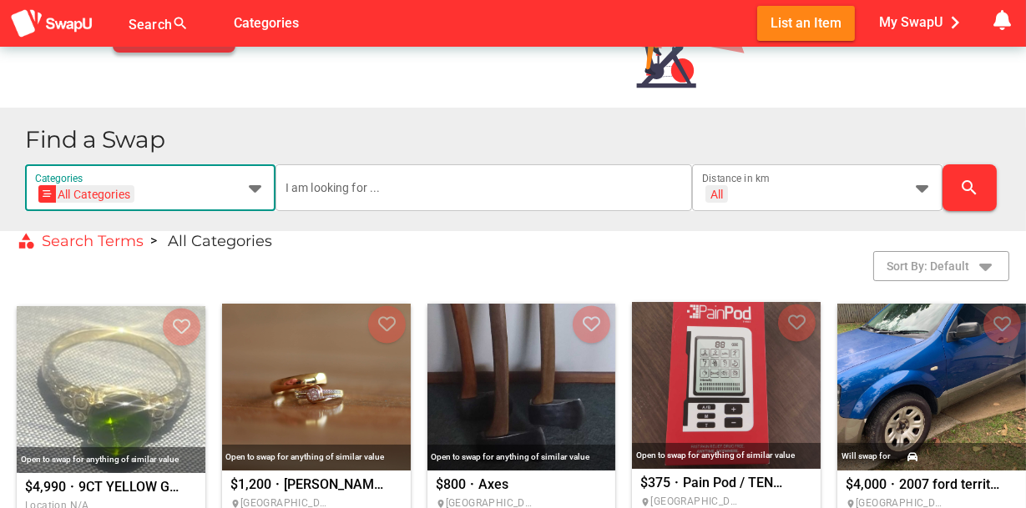
click at [260, 187] on icon at bounding box center [255, 188] width 20 height 20
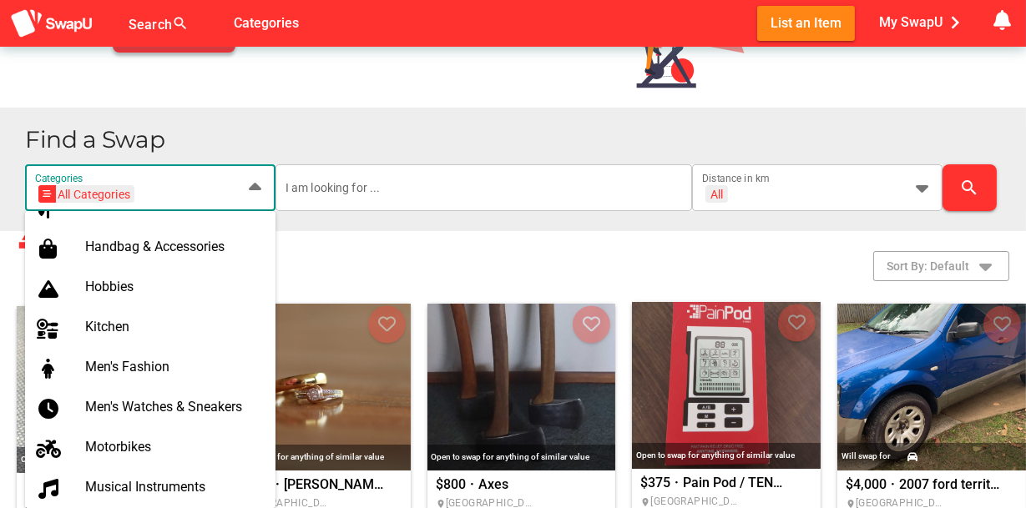
scroll to position [751, 0]
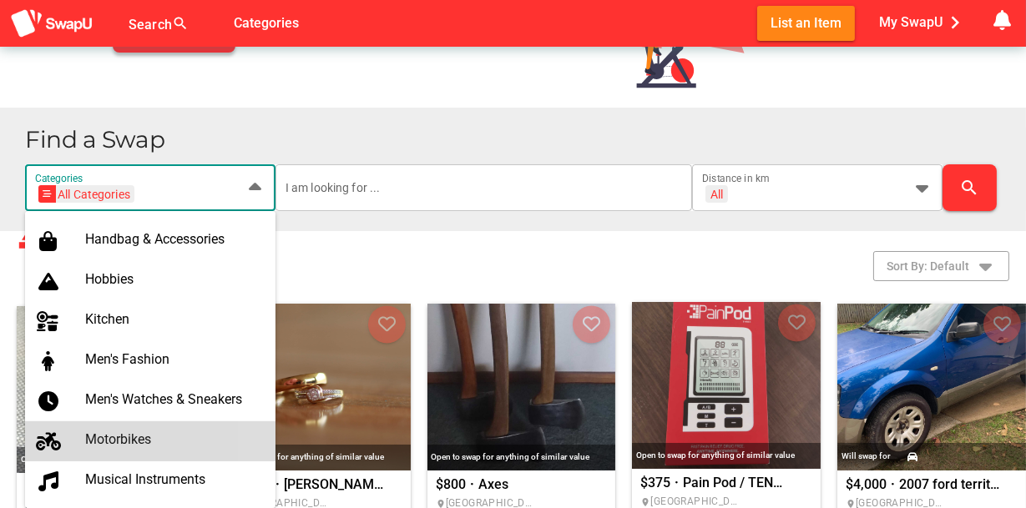
click at [167, 440] on div "Motorbikes" at bounding box center [173, 440] width 177 height 16
type input "Motorbikes"
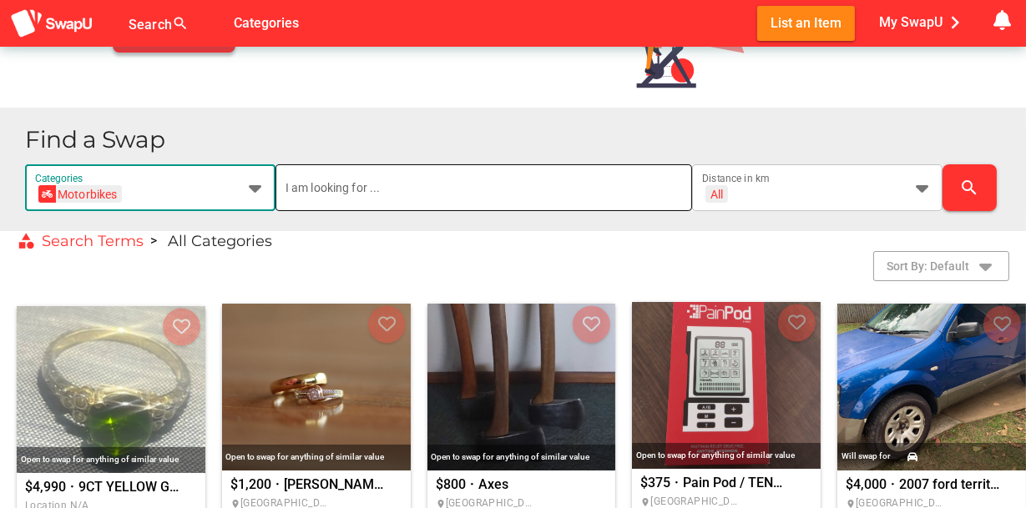
click at [371, 193] on input "text" at bounding box center [483, 187] width 397 height 47
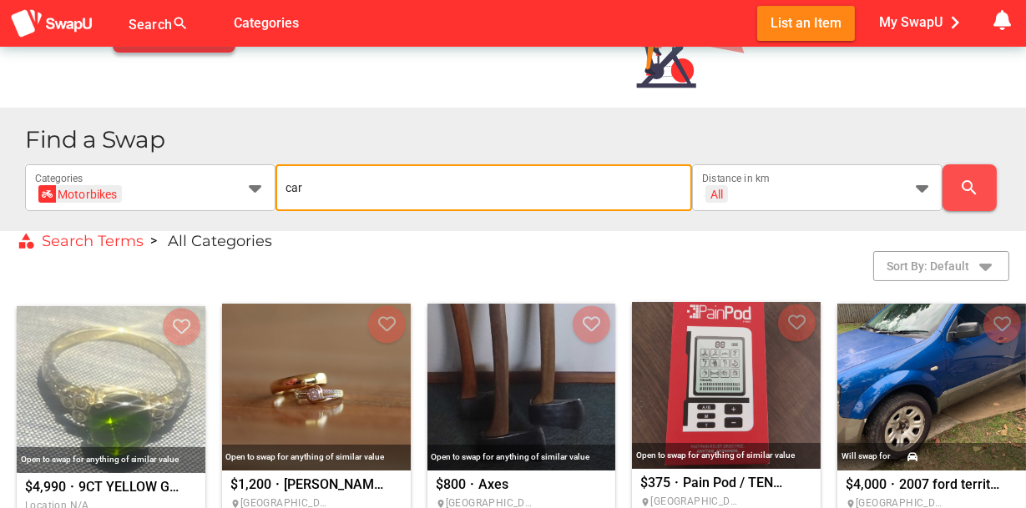
type input "car"
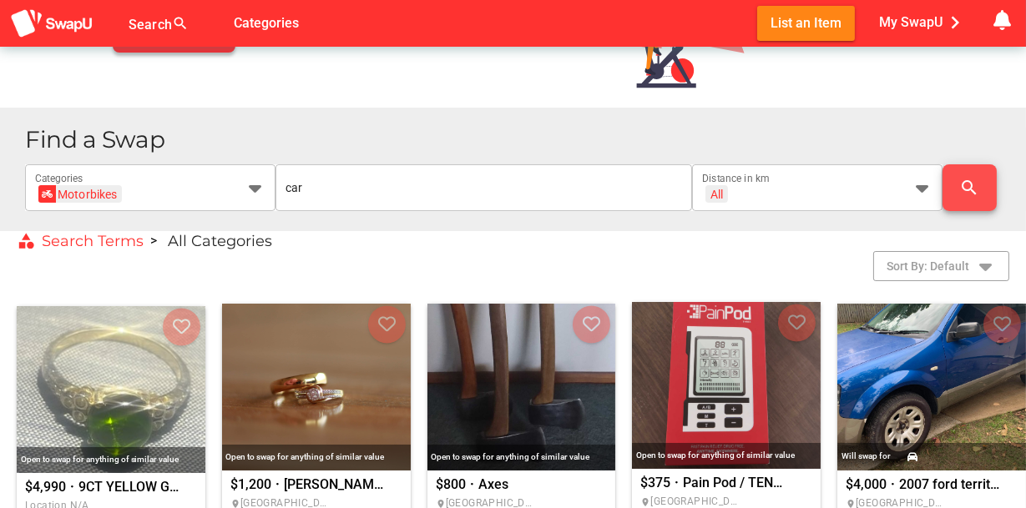
click at [962, 185] on icon "search" at bounding box center [970, 188] width 20 height 20
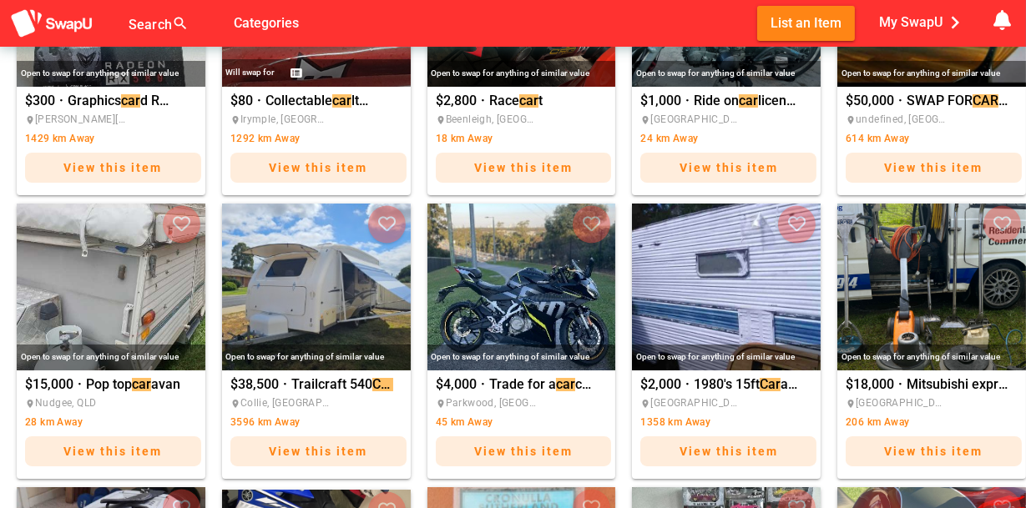
scroll to position [918, 0]
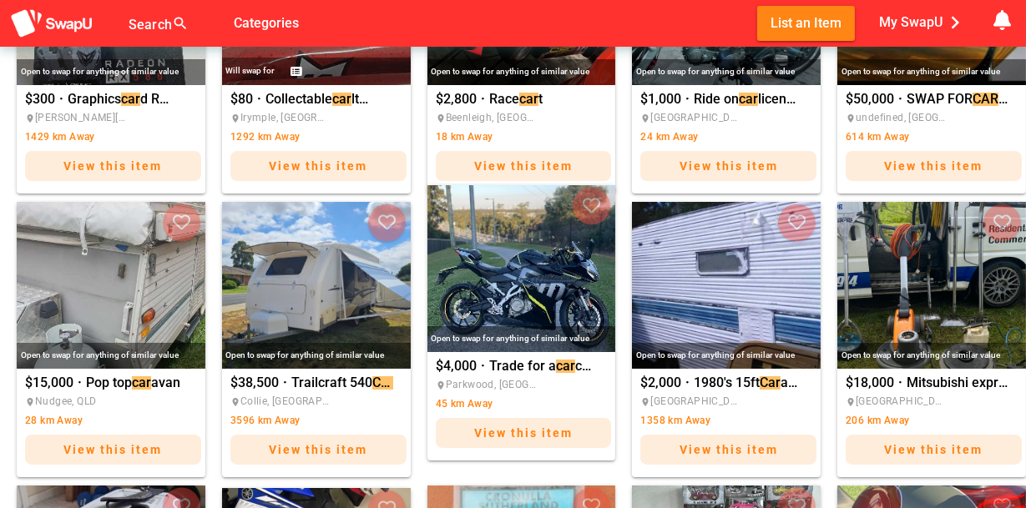
click at [521, 286] on img "Trade for a car close to save value" at bounding box center [521, 268] width 189 height 167
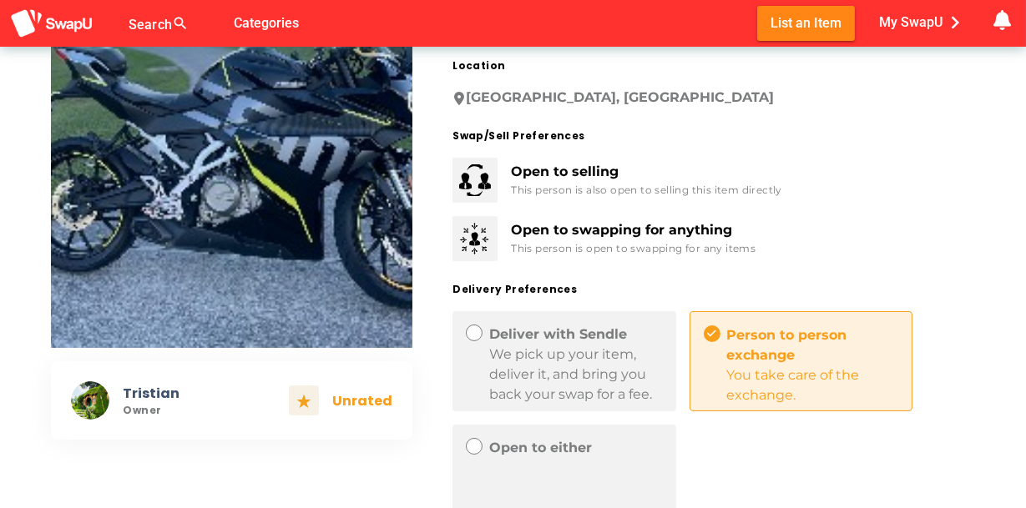
scroll to position [83, 0]
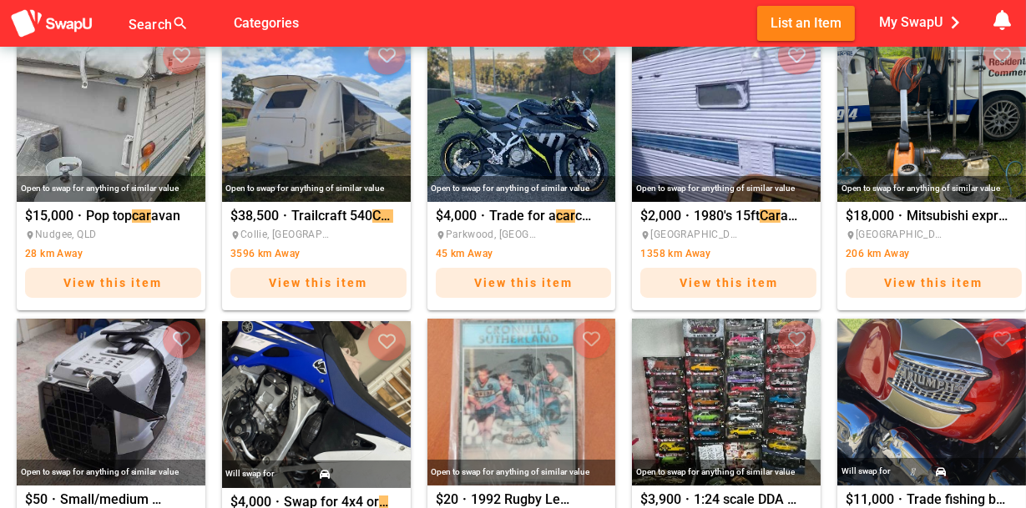
scroll to position [1335, 0]
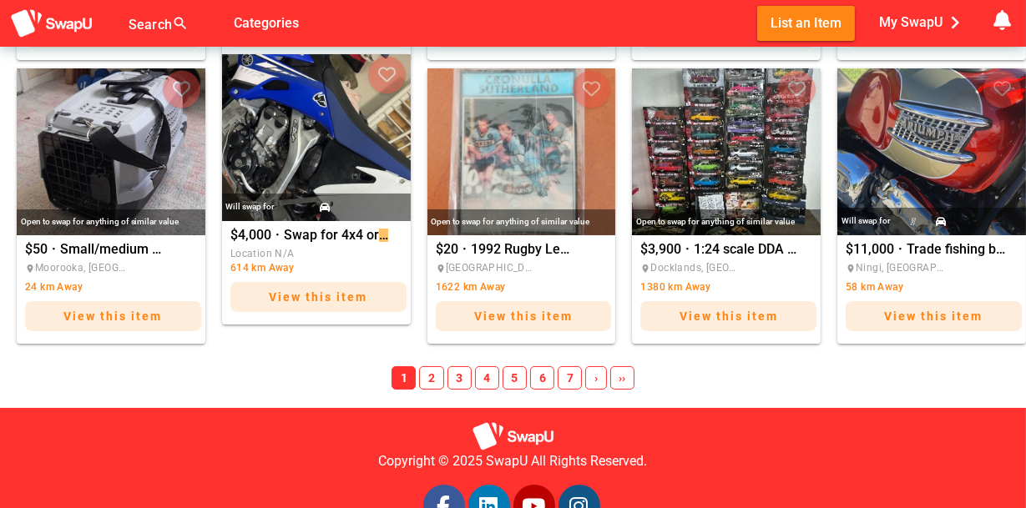
click at [310, 159] on img "Swap for 4x4 or car" at bounding box center [316, 137] width 189 height 167
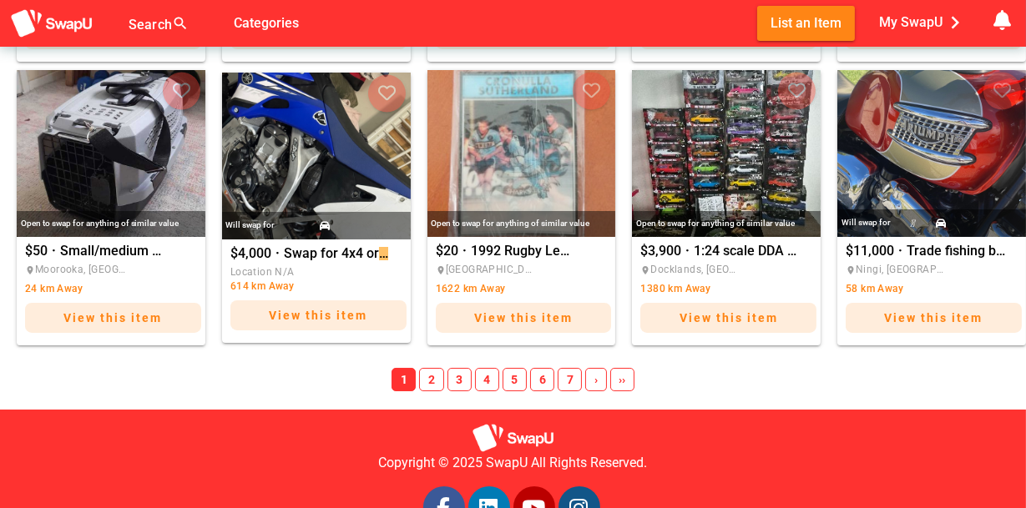
scroll to position [1335, 0]
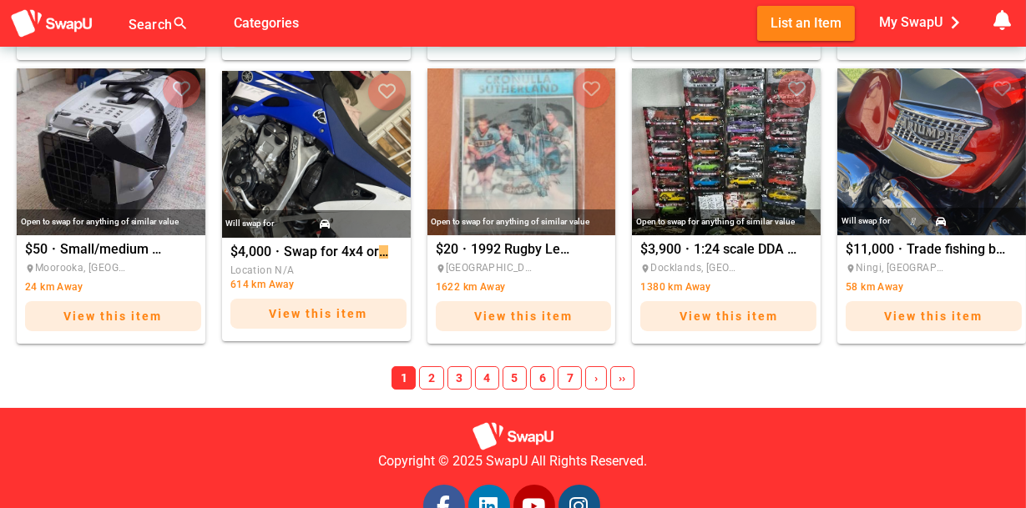
click at [427, 379] on span "2" at bounding box center [431, 377] width 24 height 23
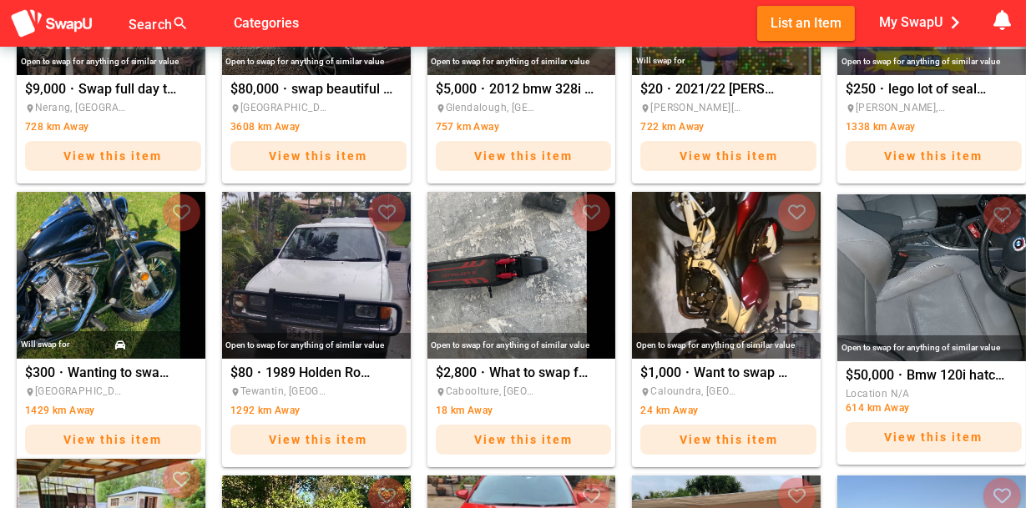
scroll to position [633, 0]
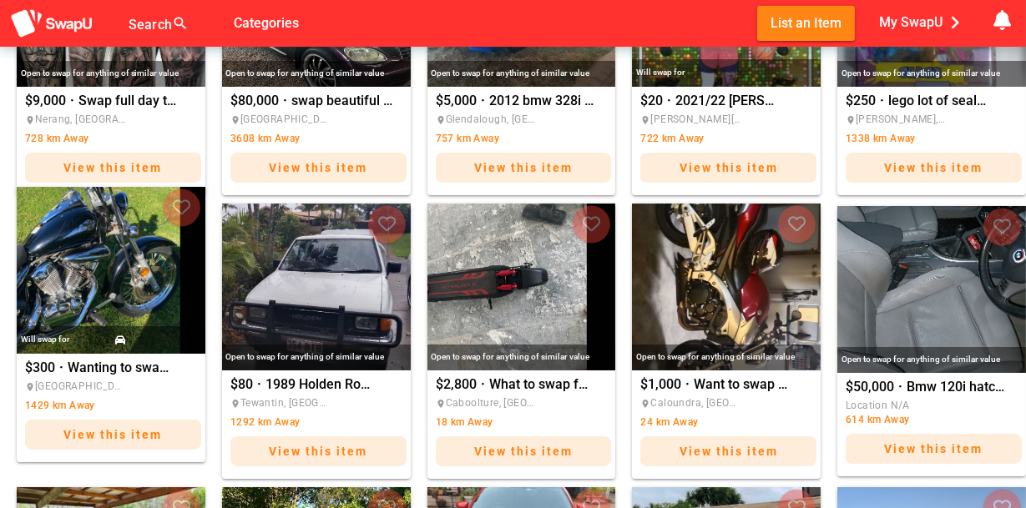
click at [153, 273] on img "Wanting to swap for 4x4 , Ute or car" at bounding box center [111, 270] width 189 height 167
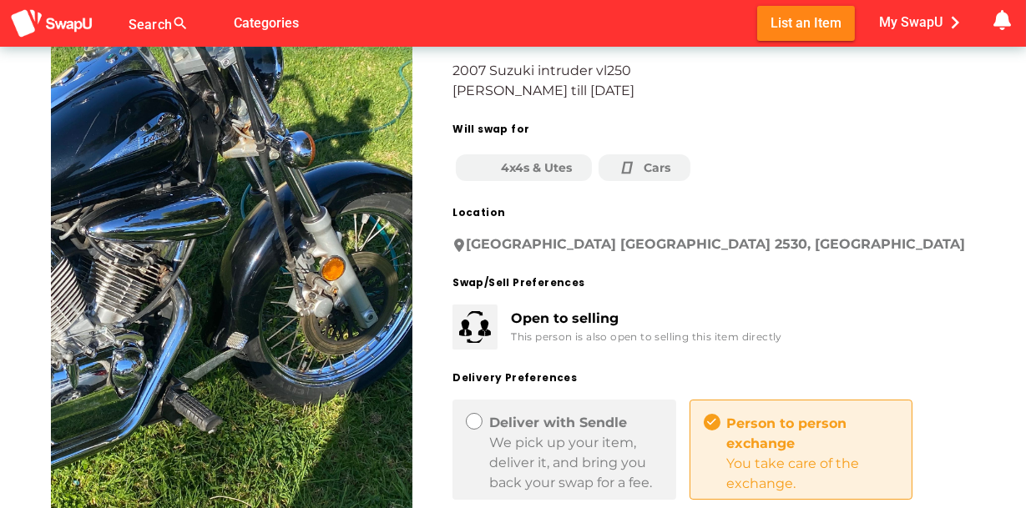
scroll to position [334, 0]
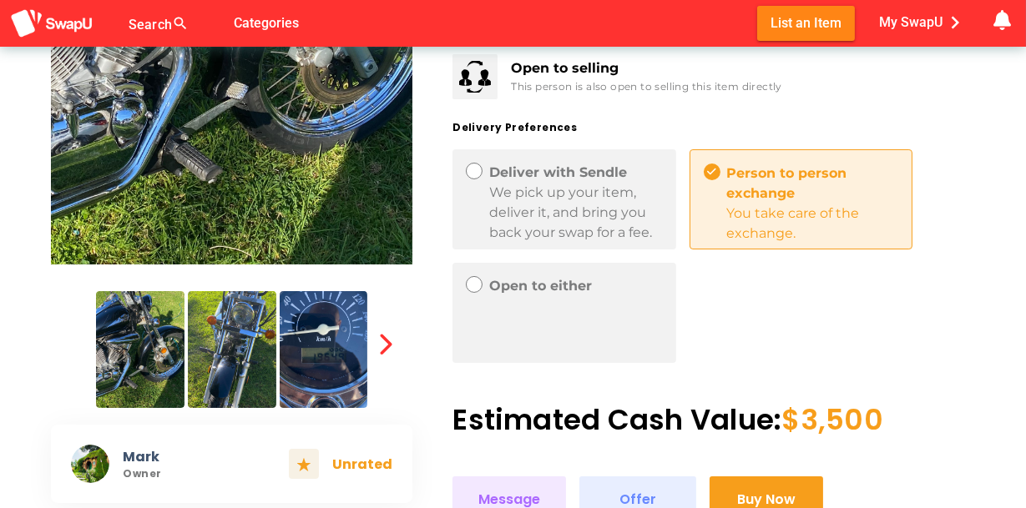
click at [215, 349] on img at bounding box center [232, 349] width 88 height 117
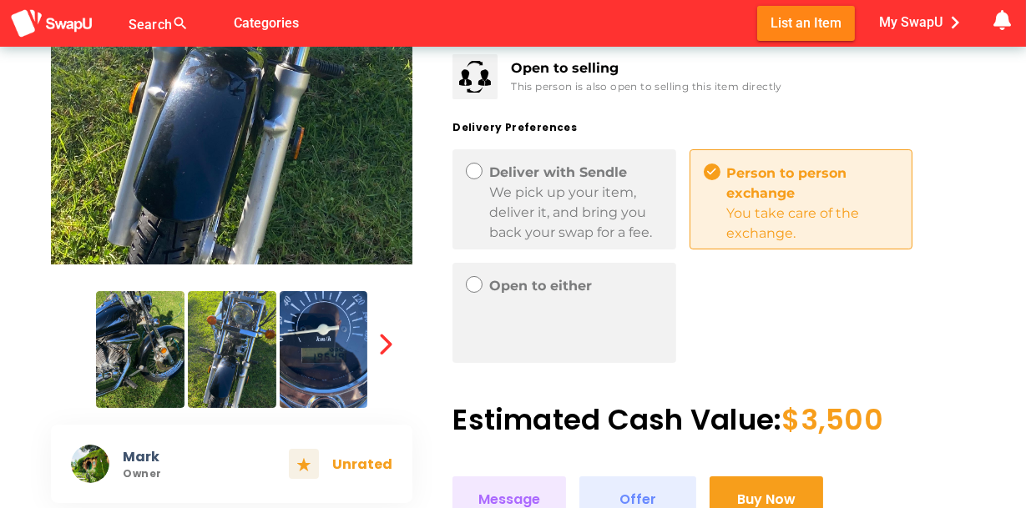
click at [309, 330] on img at bounding box center [324, 349] width 88 height 117
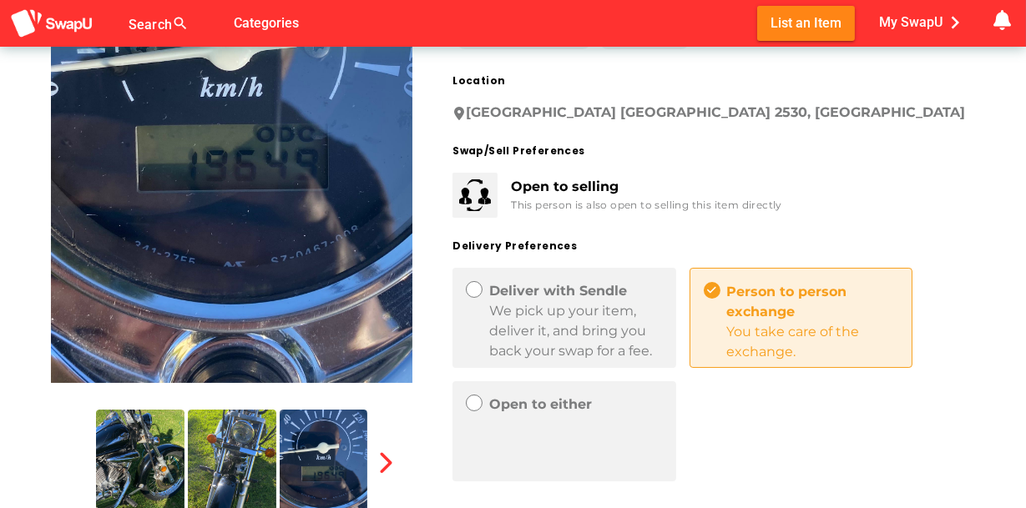
scroll to position [215, 0]
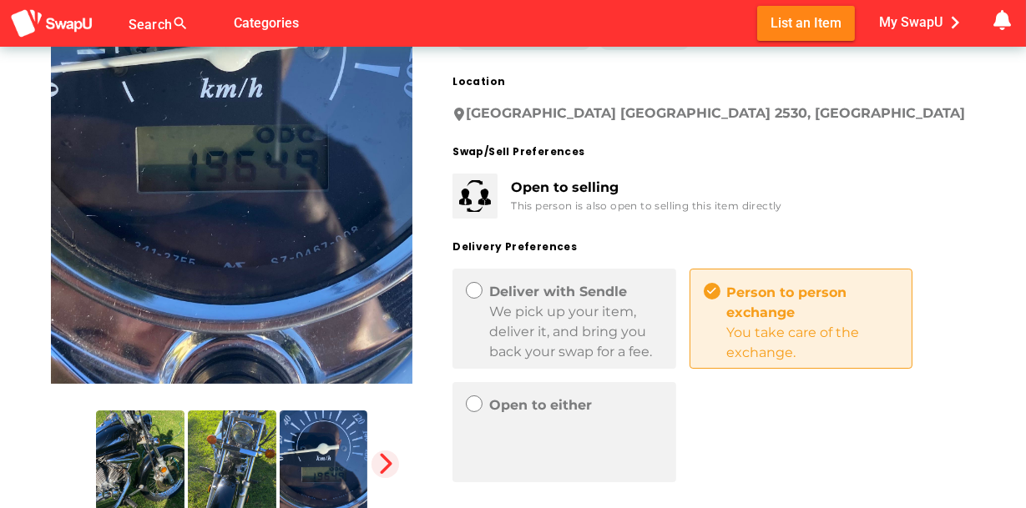
click at [388, 457] on icon "button" at bounding box center [385, 463] width 23 height 23
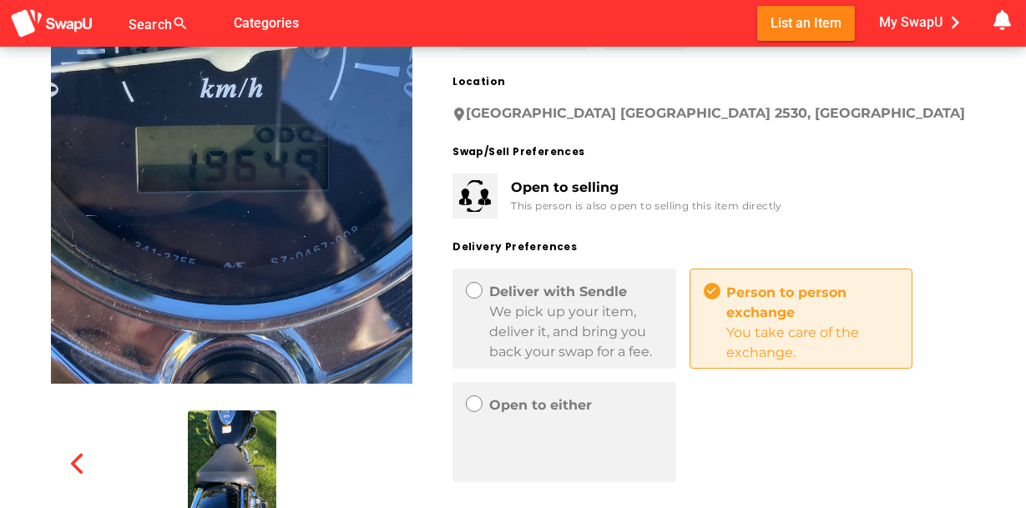
click at [240, 446] on img at bounding box center [232, 469] width 88 height 117
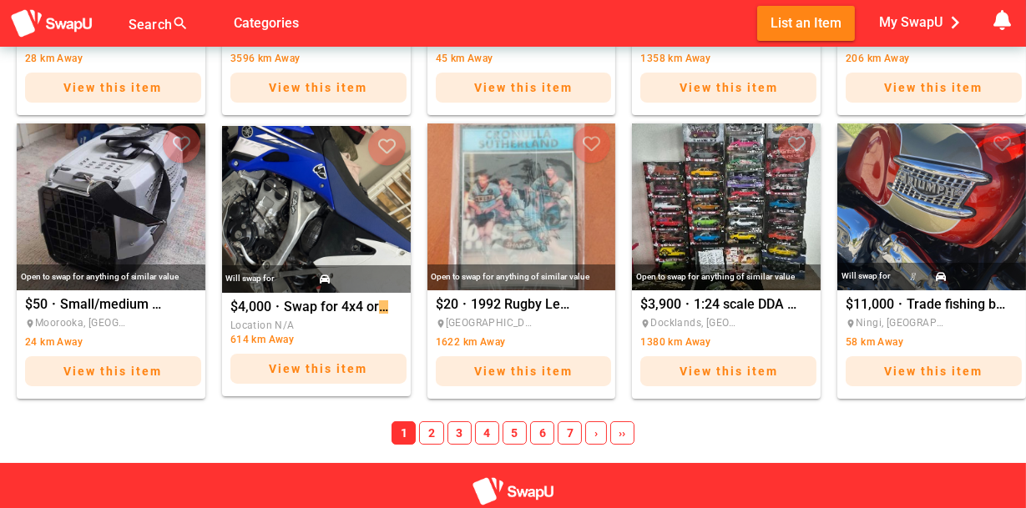
scroll to position [1383, 0]
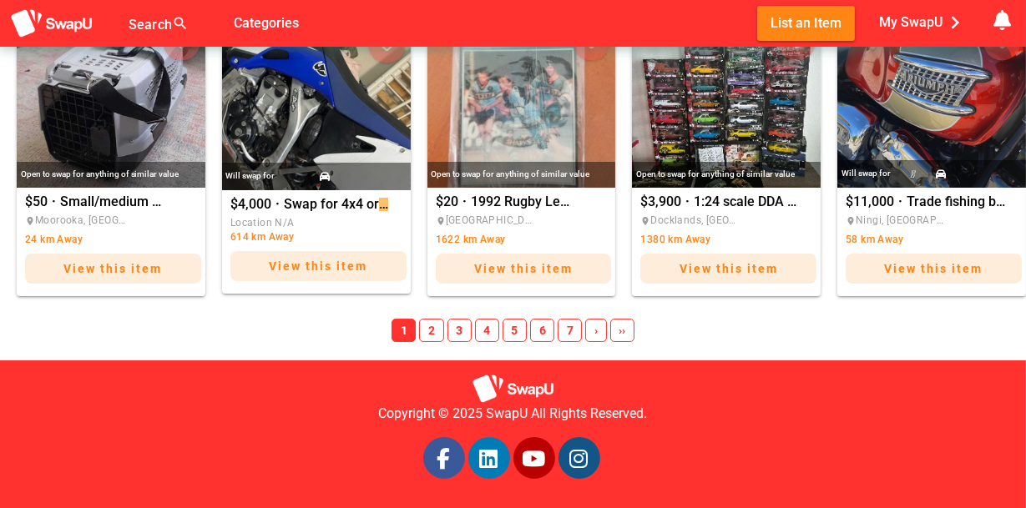
click at [433, 328] on span "2" at bounding box center [431, 330] width 24 height 23
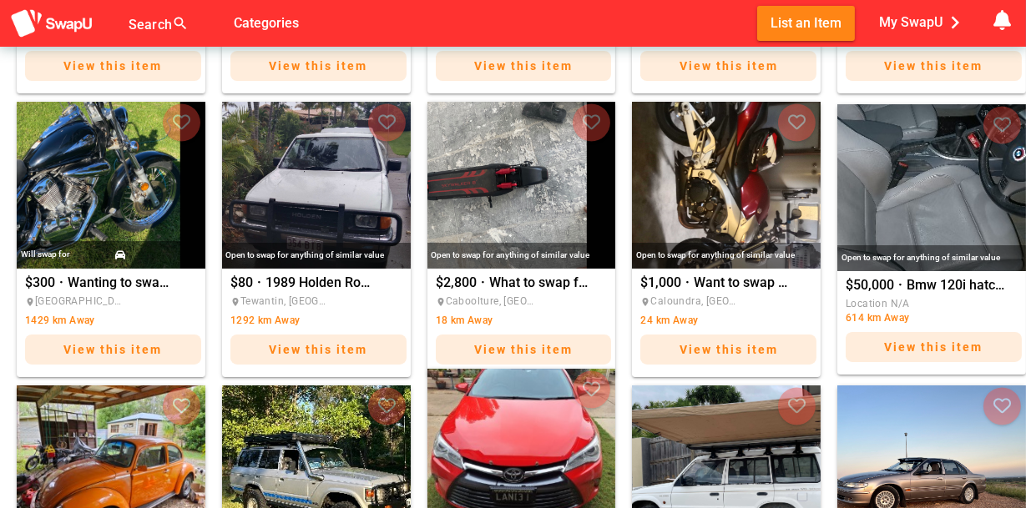
scroll to position [715, 0]
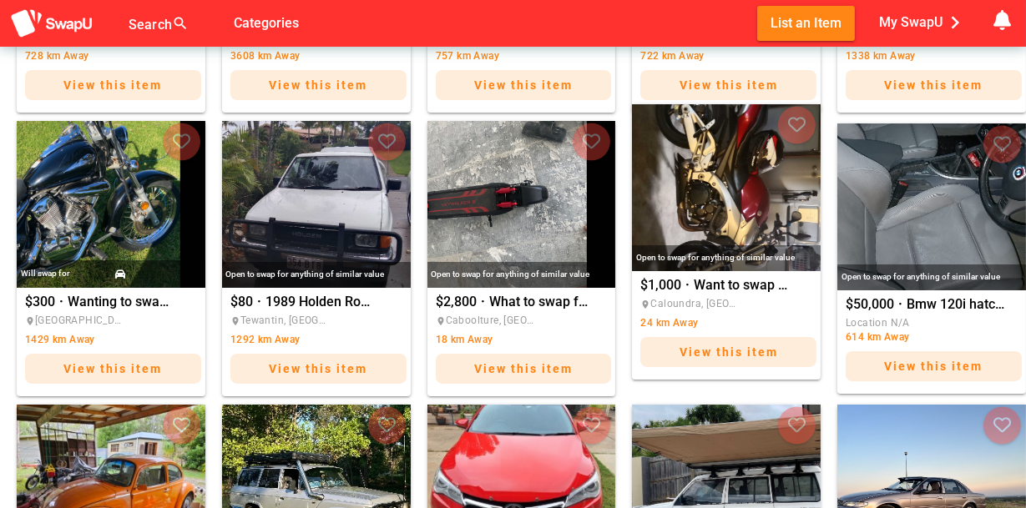
click at [696, 204] on img "Want to swap my 2010 GSR 600 for small neat reliable first car" at bounding box center [726, 187] width 189 height 167
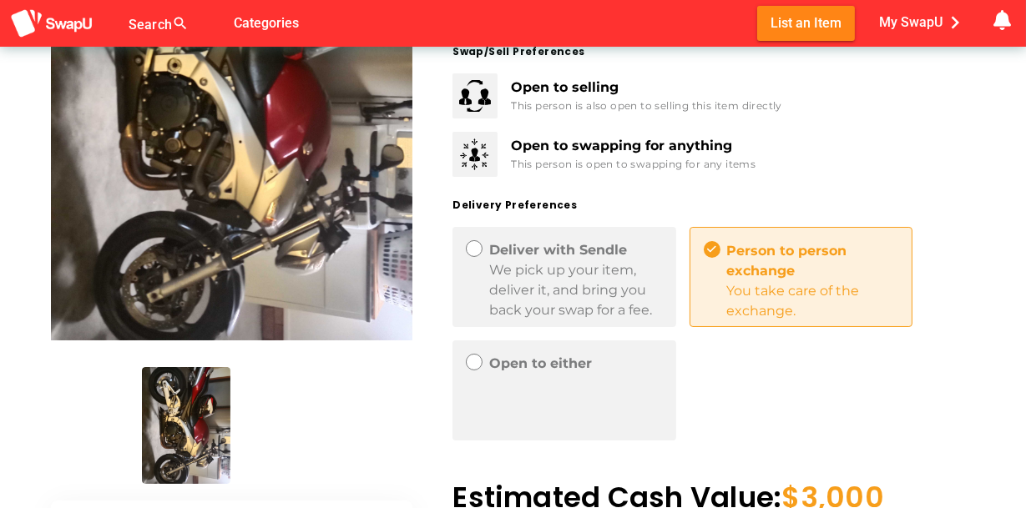
scroll to position [334, 0]
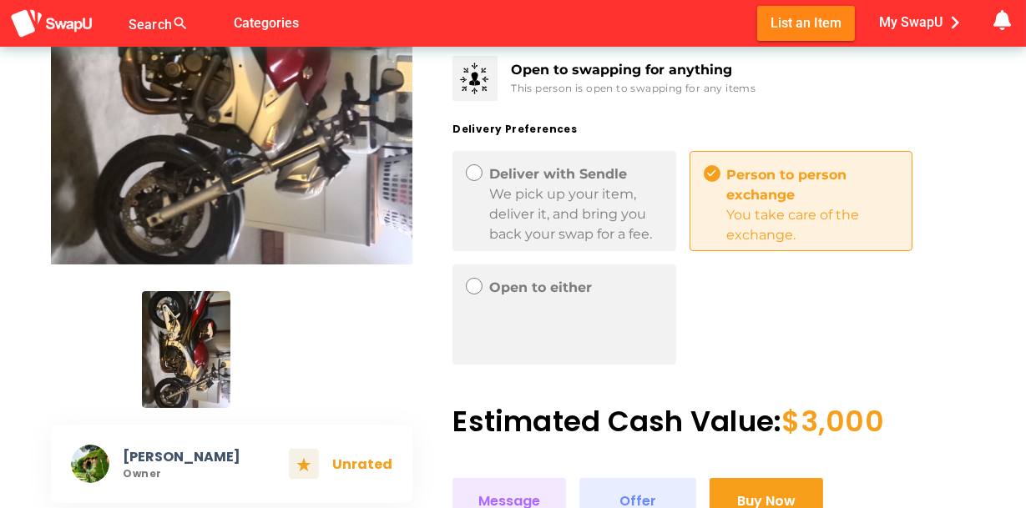
click at [253, 321] on img at bounding box center [278, 349] width 88 height 117
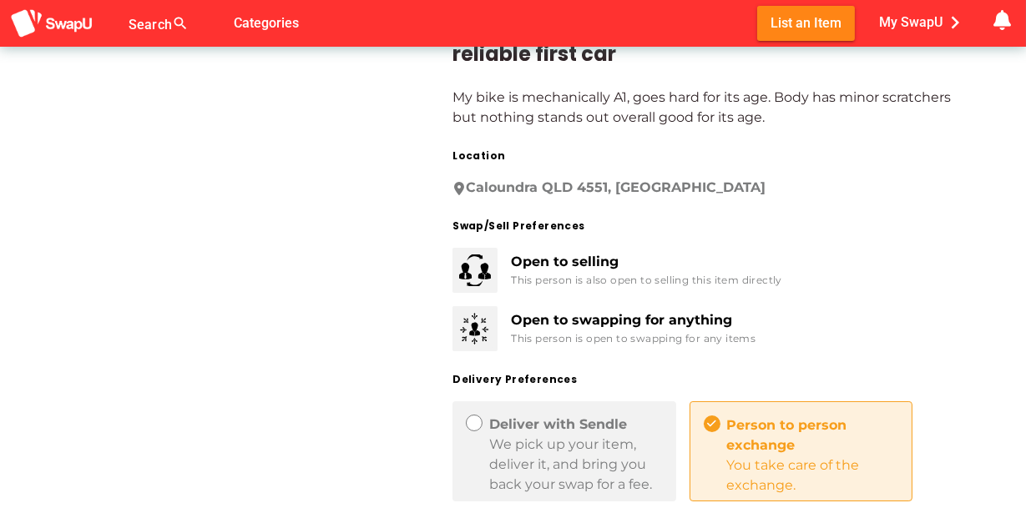
scroll to position [250, 0]
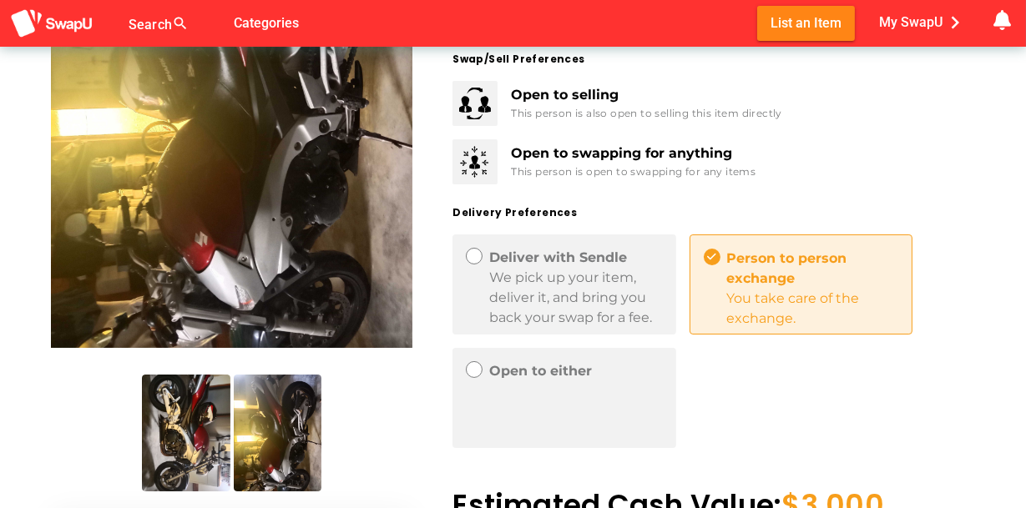
click at [159, 432] on img at bounding box center [186, 433] width 88 height 117
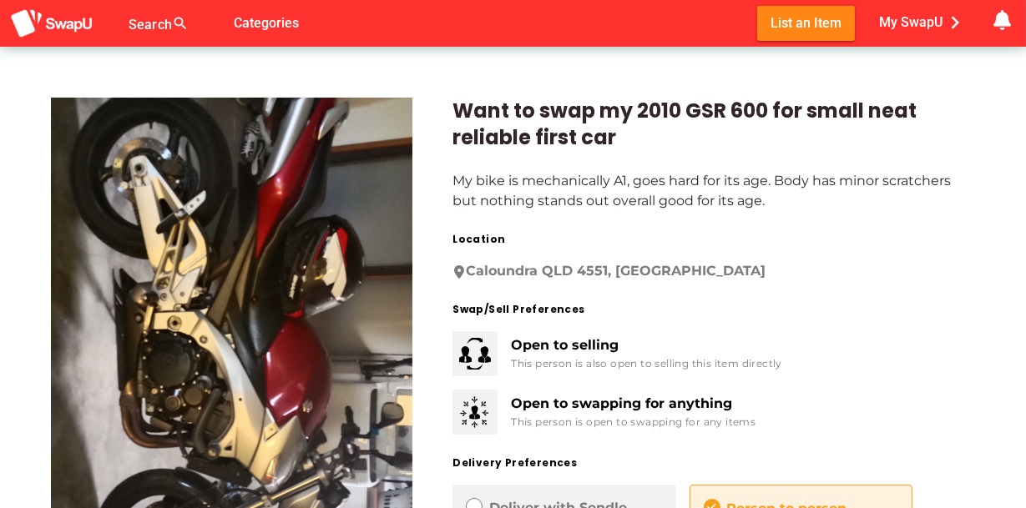
scroll to position [167, 0]
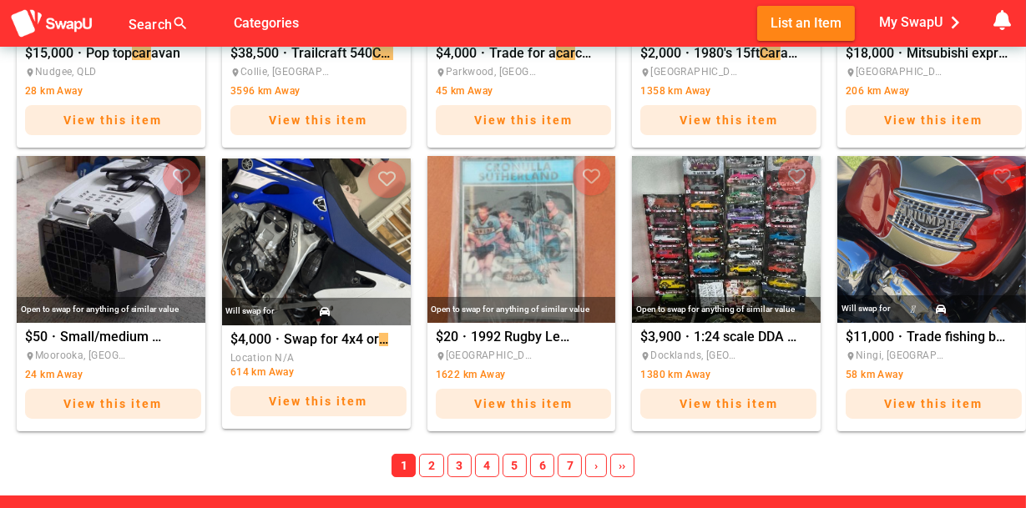
scroll to position [1252, 0]
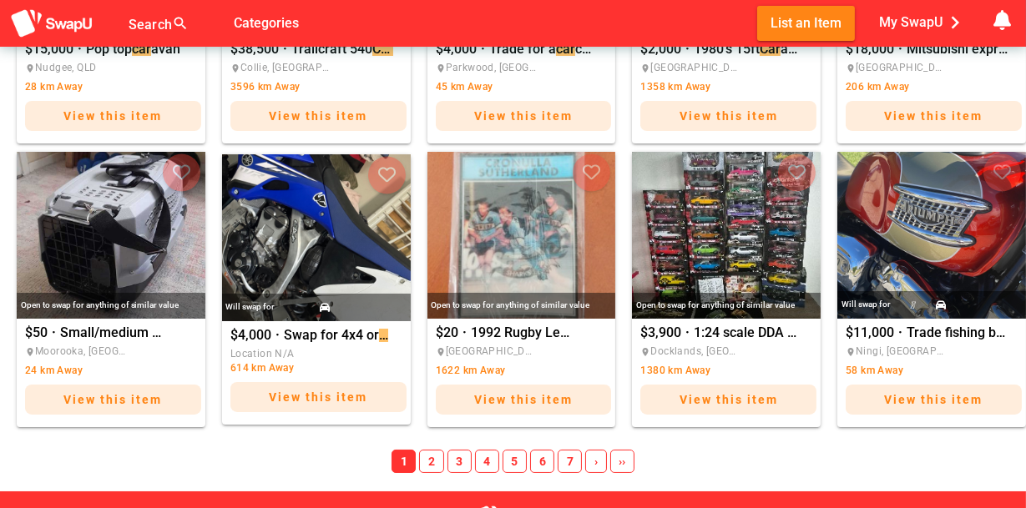
click at [456, 457] on span "3" at bounding box center [459, 461] width 24 height 23
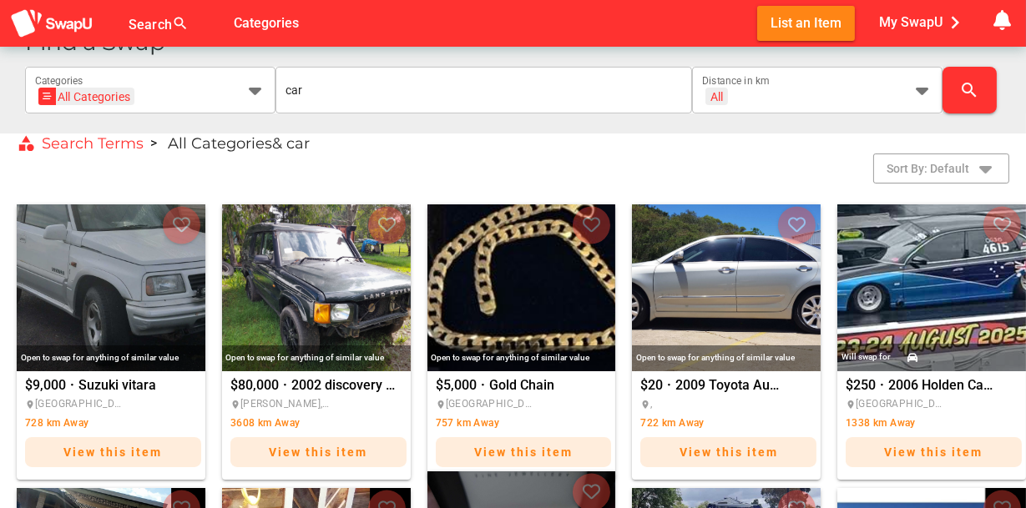
scroll to position [250, 0]
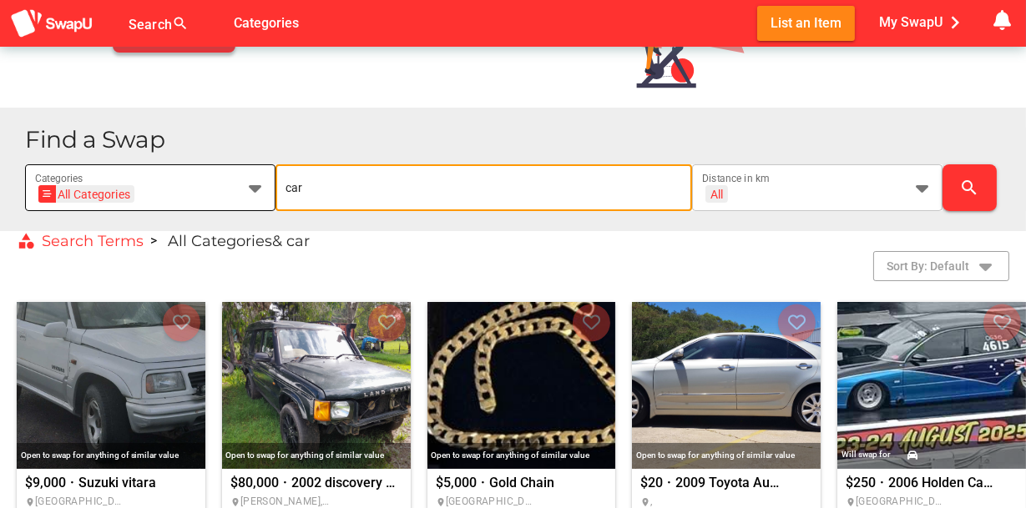
drag, startPoint x: 315, startPoint y: 187, endPoint x: 271, endPoint y: 189, distance: 43.4
click at [271, 189] on div "All Categories All Categories Categories car All + All Distance in km search" at bounding box center [525, 187] width 1001 height 47
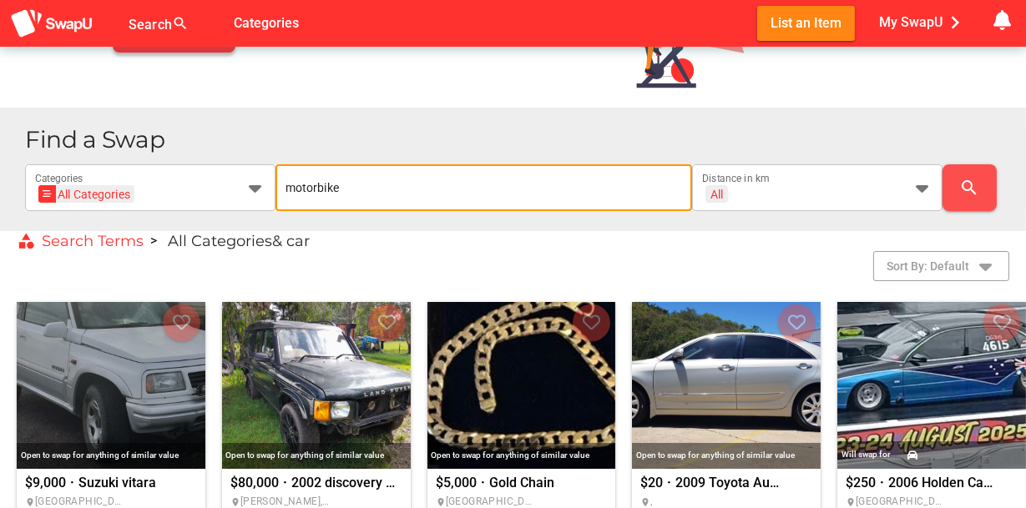
type input "motorbike"
click at [958, 191] on span "search" at bounding box center [970, 188] width 28 height 40
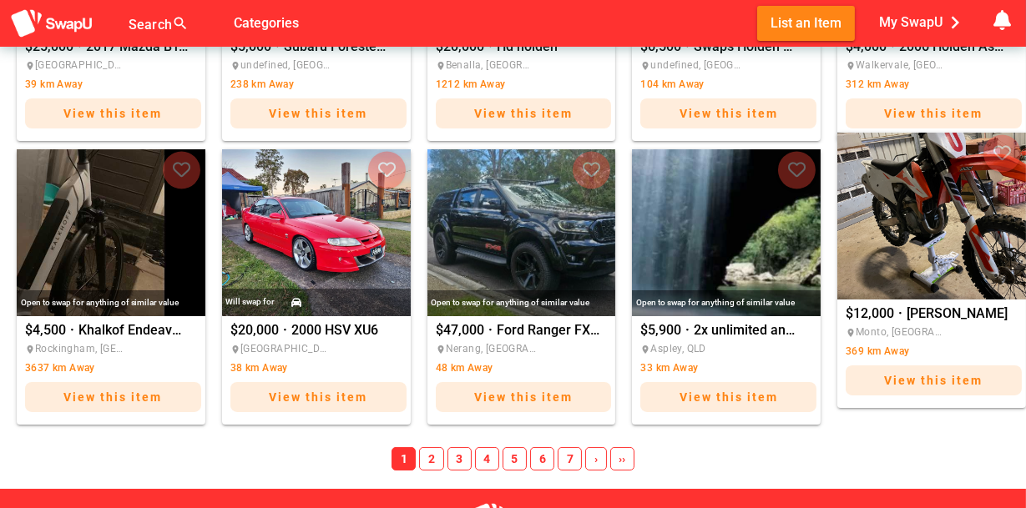
scroll to position [1335, 0]
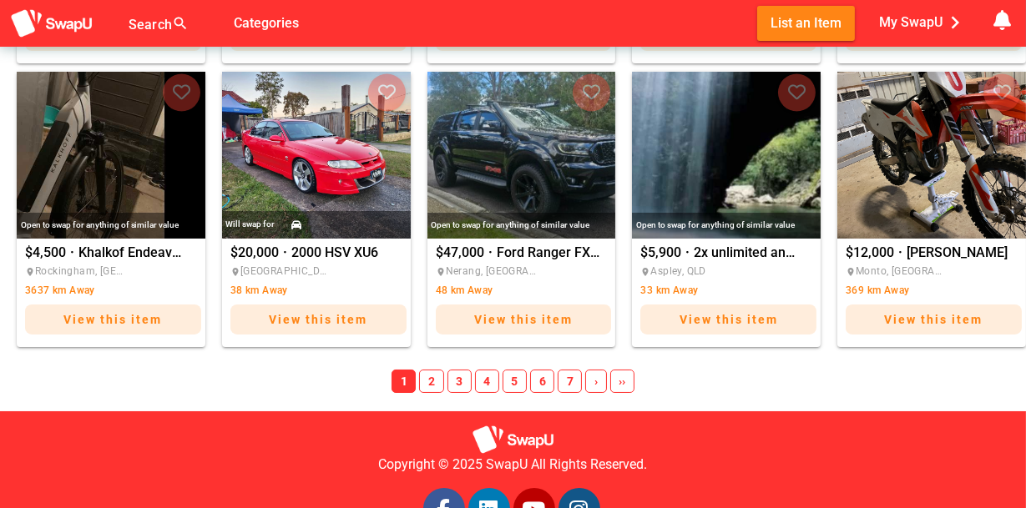
click at [435, 385] on span "2" at bounding box center [431, 381] width 24 height 23
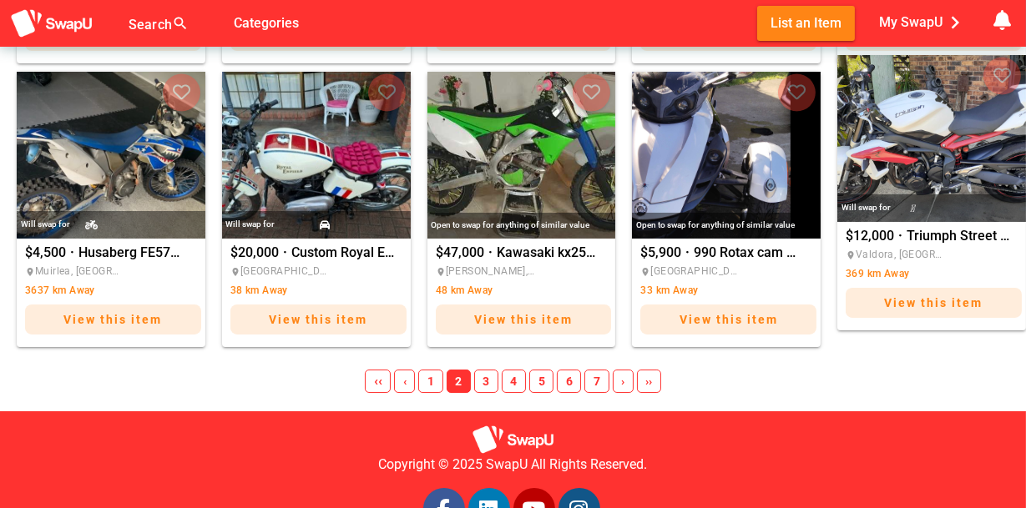
click at [946, 141] on img "Triumph Street Triple R 675" at bounding box center [931, 138] width 189 height 167
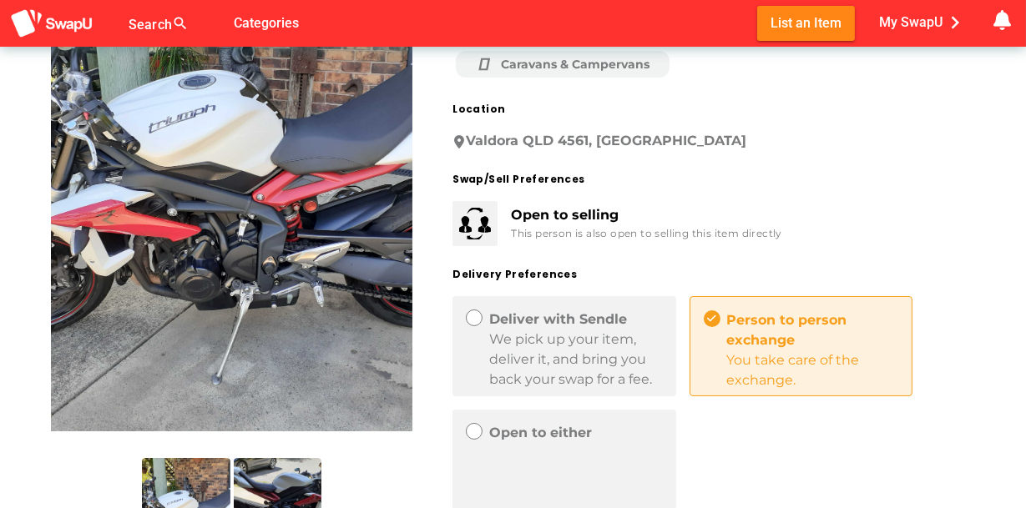
scroll to position [334, 0]
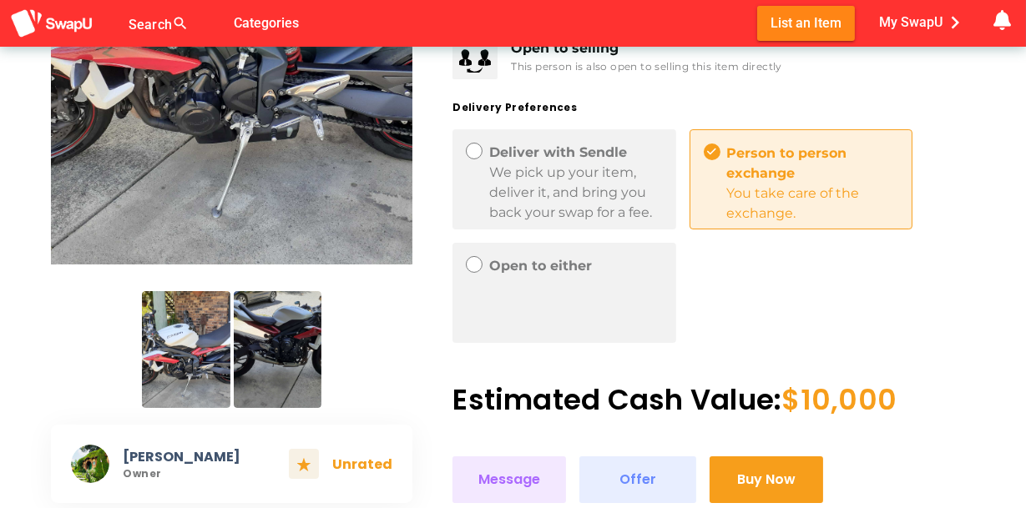
click at [268, 343] on img at bounding box center [278, 349] width 88 height 117
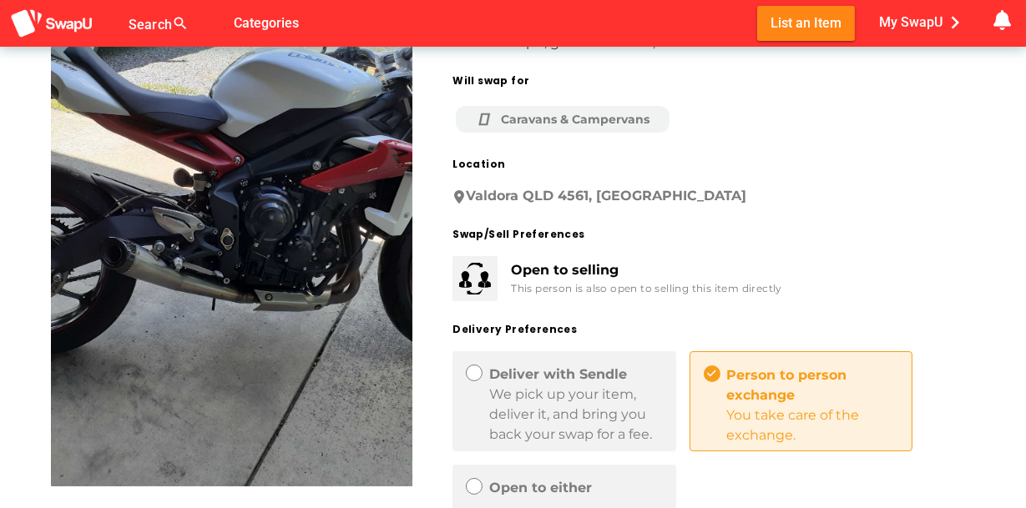
scroll to position [0, 0]
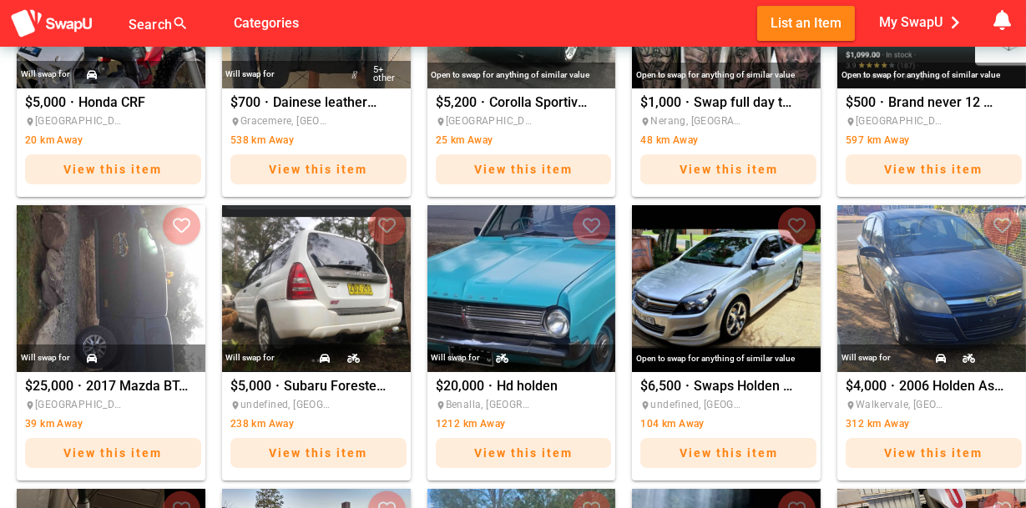
scroll to position [1252, 0]
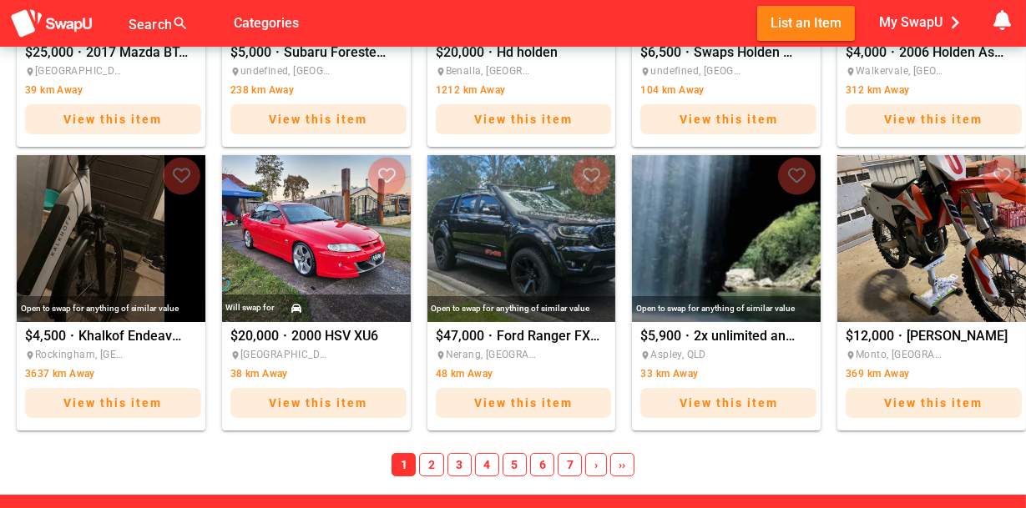
click at [436, 457] on span "2" at bounding box center [431, 464] width 24 height 23
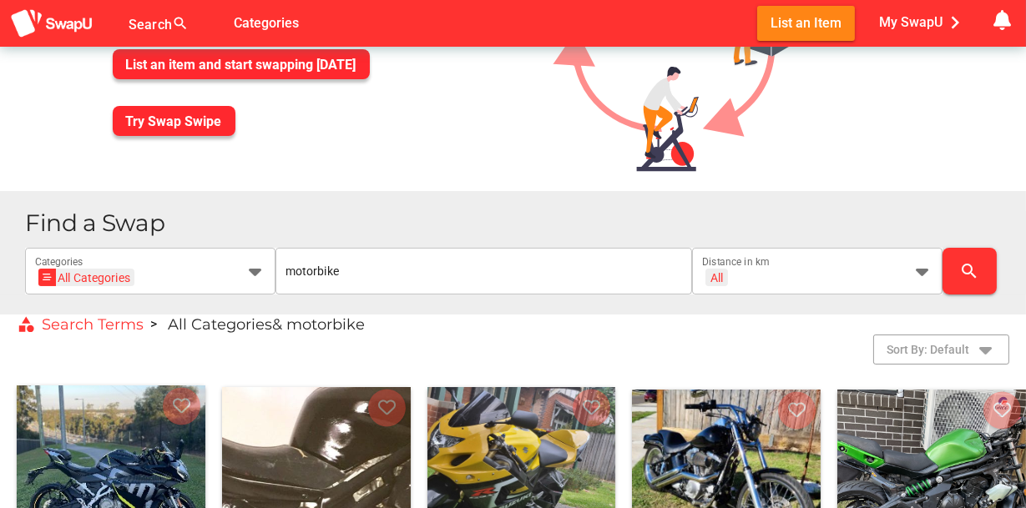
scroll to position [167, 0]
click at [921, 269] on icon at bounding box center [922, 271] width 20 height 20
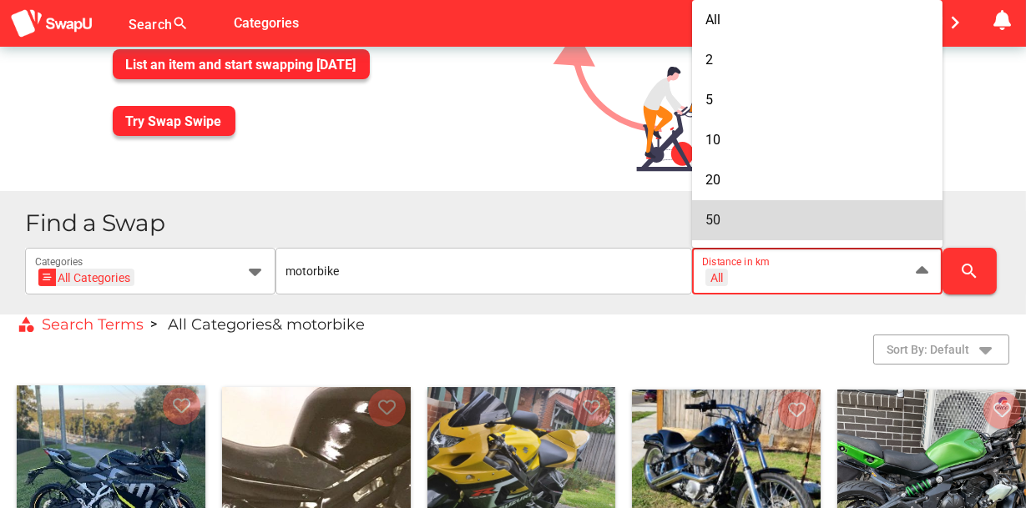
click at [893, 218] on div "50" at bounding box center [817, 220] width 224 height 16
type input "+ 50 km"
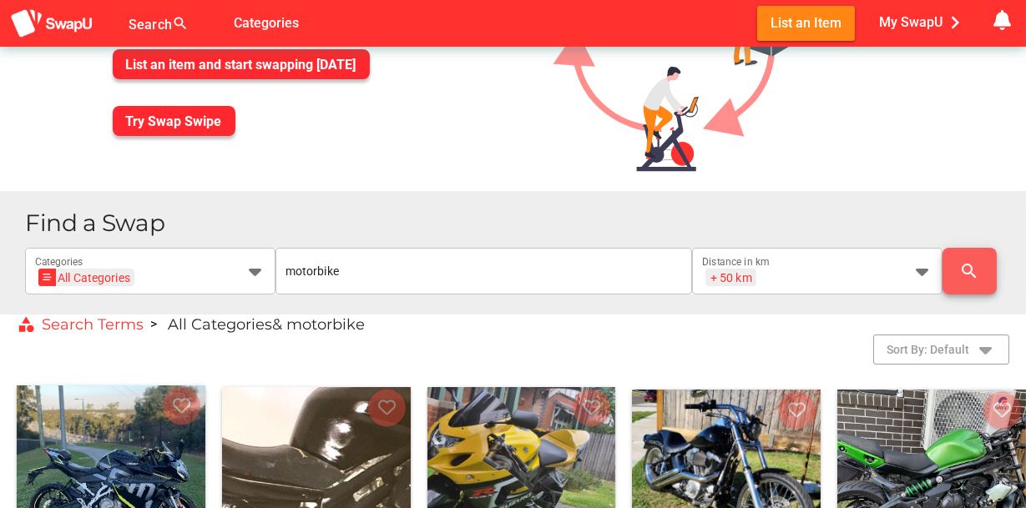
scroll to position [0, 0]
click at [968, 270] on icon "search" at bounding box center [970, 271] width 20 height 20
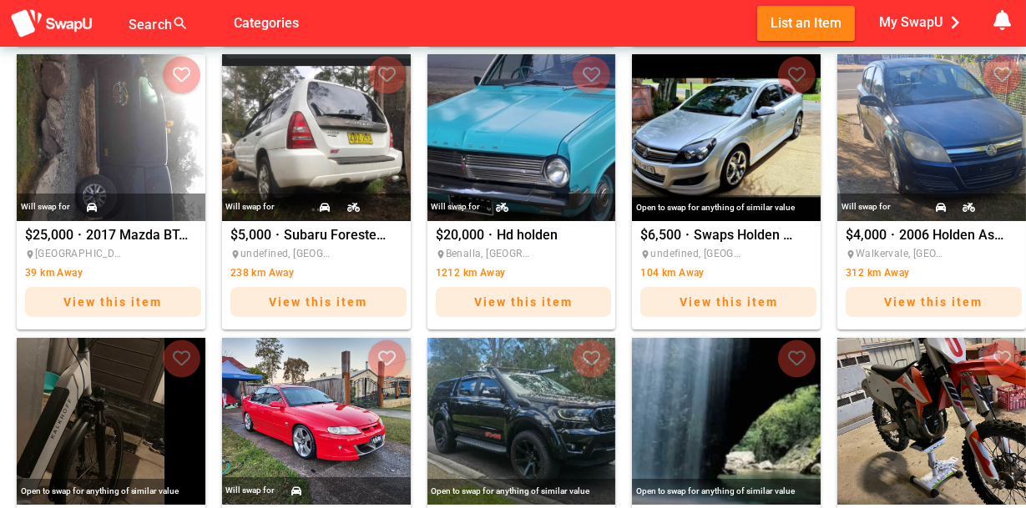
scroll to position [1252, 0]
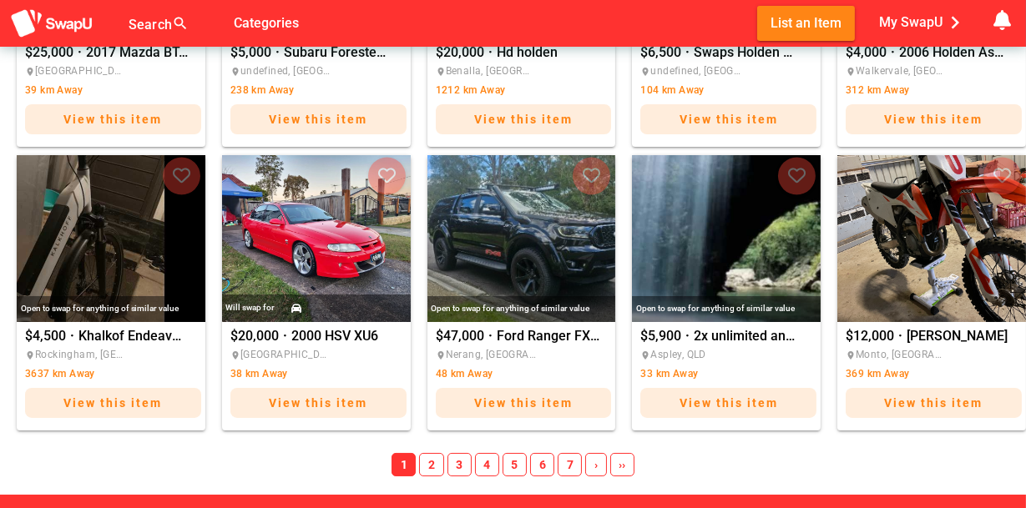
click at [437, 459] on span "2" at bounding box center [431, 464] width 24 height 23
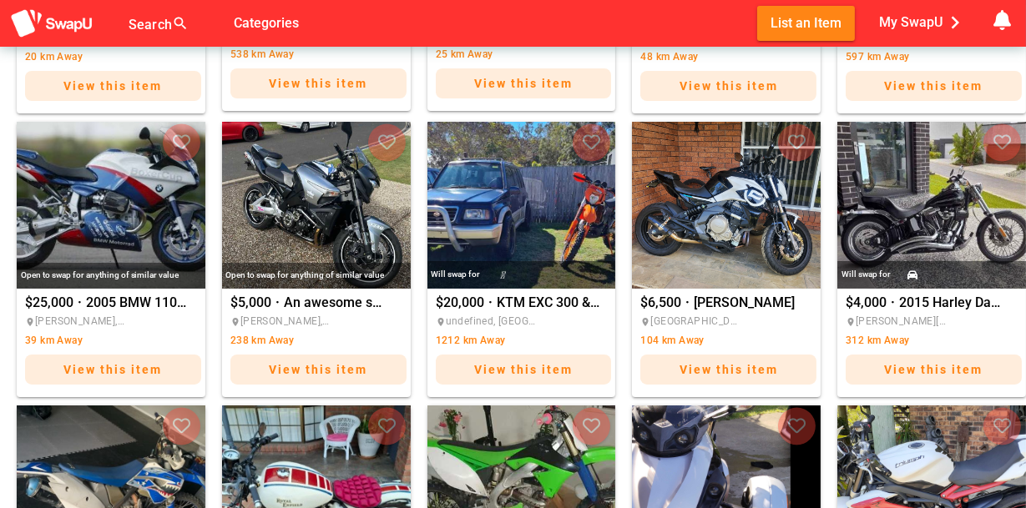
scroll to position [1335, 0]
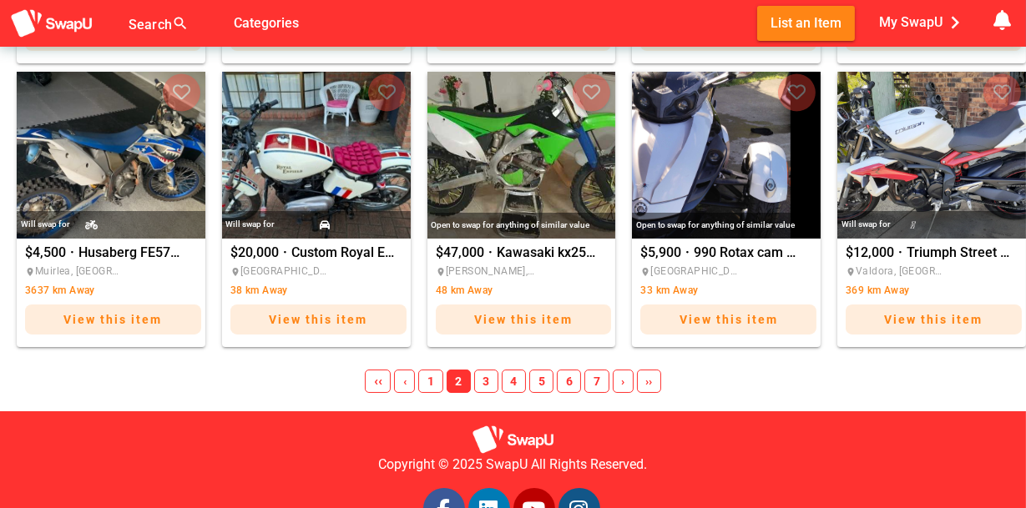
click at [478, 380] on span "3" at bounding box center [486, 381] width 24 height 23
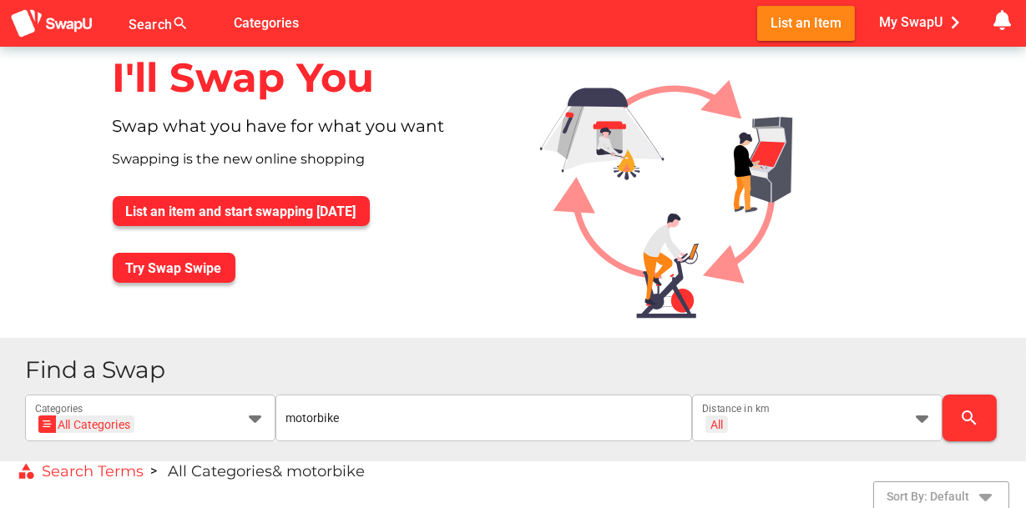
scroll to position [0, 0]
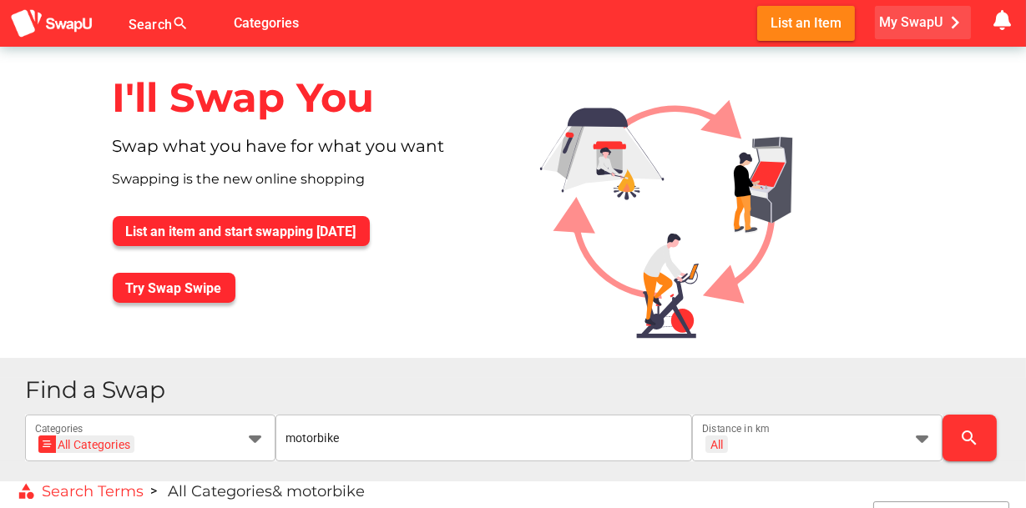
click at [921, 23] on span "My SwapU chevron_right" at bounding box center [923, 22] width 88 height 25
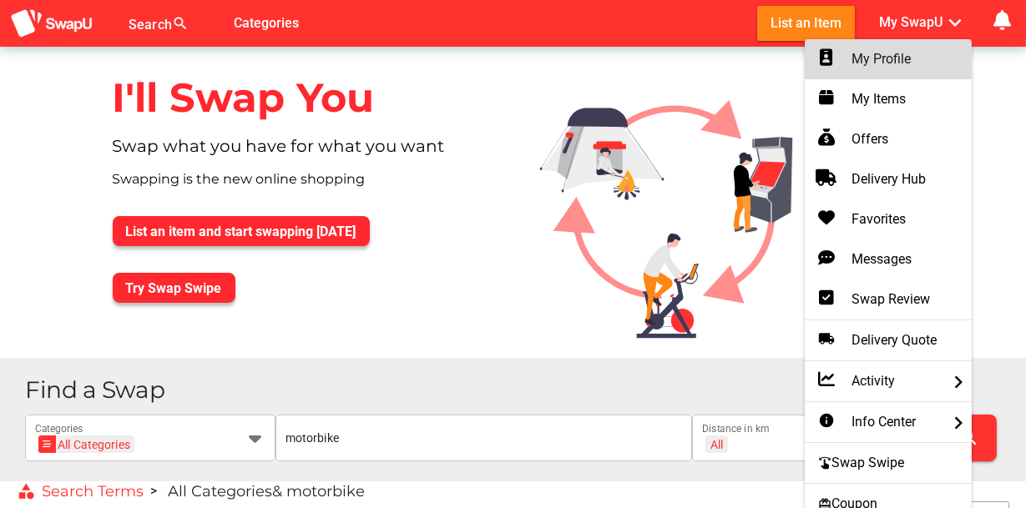
click at [911, 57] on div "My Profile" at bounding box center [888, 59] width 140 height 20
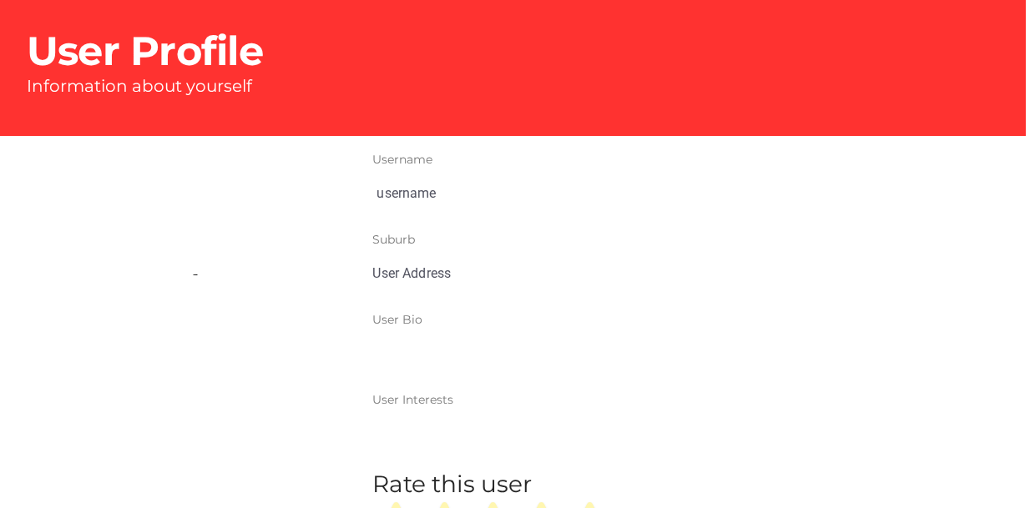
type input "[PERSON_NAME]"
type input "Thornlands, [GEOGRAPHIC_DATA]"
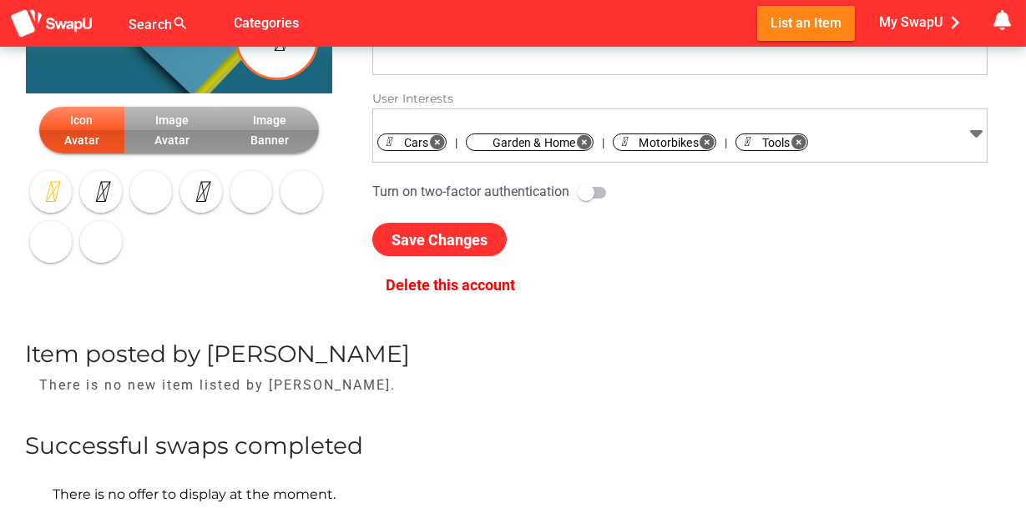
scroll to position [414, 0]
